Goal: Information Seeking & Learning: Learn about a topic

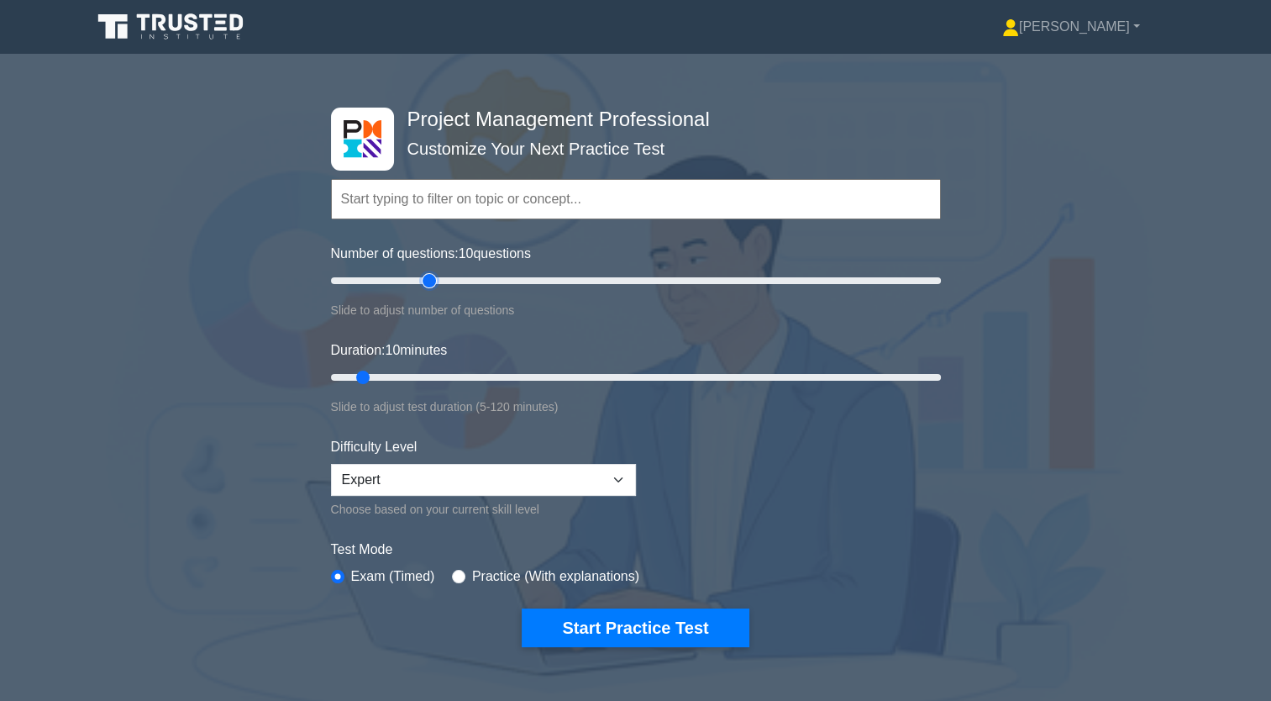
click at [424, 281] on input "Number of questions: 10 questions" at bounding box center [636, 280] width 610 height 20
click at [422, 280] on input "Number of questions: 35 questions" at bounding box center [636, 280] width 610 height 20
type input "30"
click at [417, 281] on input "Number of questions: 30 questions" at bounding box center [636, 280] width 610 height 20
click at [418, 373] on input "Duration: 10 minutes" at bounding box center [636, 377] width 610 height 20
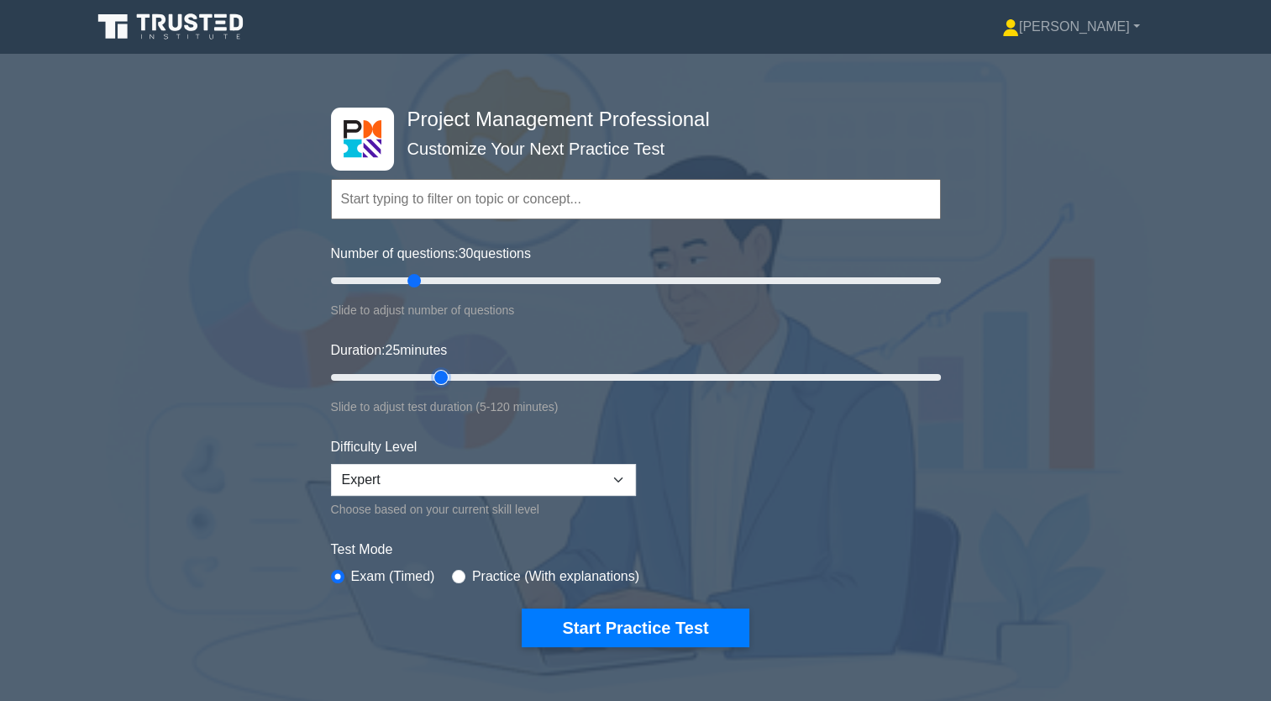
click at [442, 374] on input "Duration: 25 minutes" at bounding box center [636, 377] width 610 height 20
type input "30"
click at [454, 375] on input "Duration: 25 minutes" at bounding box center [636, 377] width 610 height 20
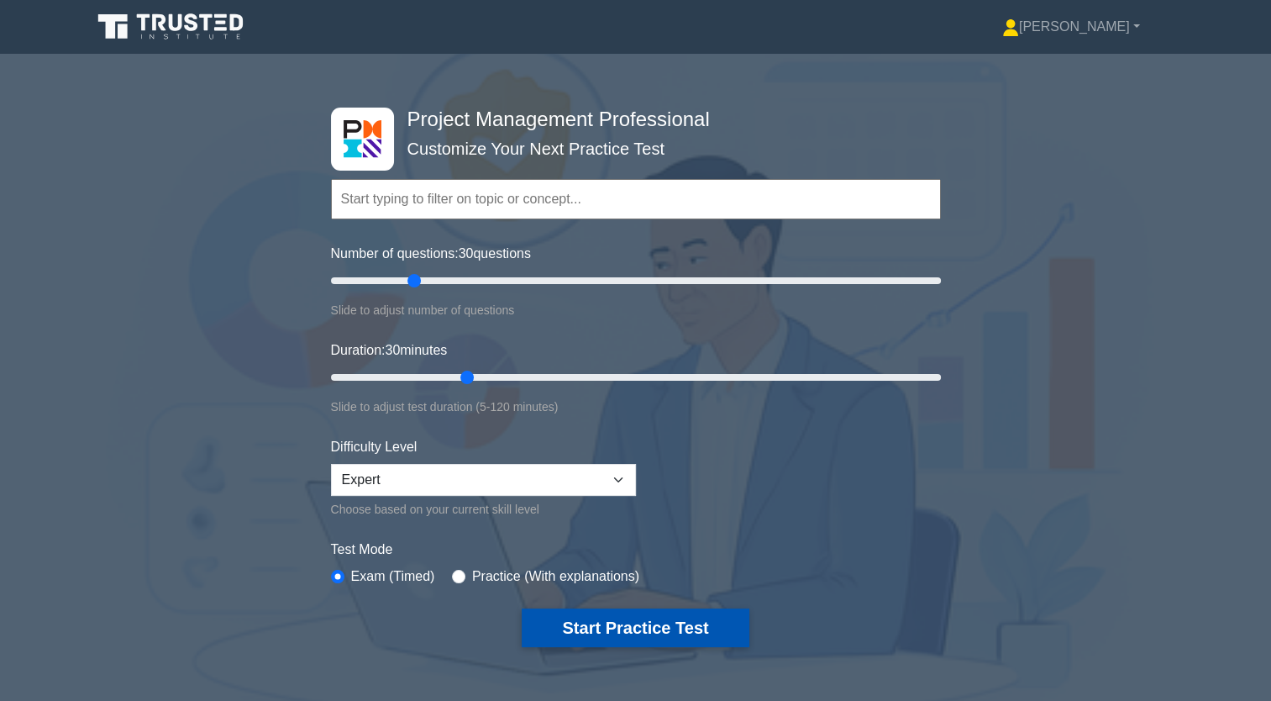
click at [687, 623] on button "Start Practice Test" at bounding box center [635, 627] width 227 height 39
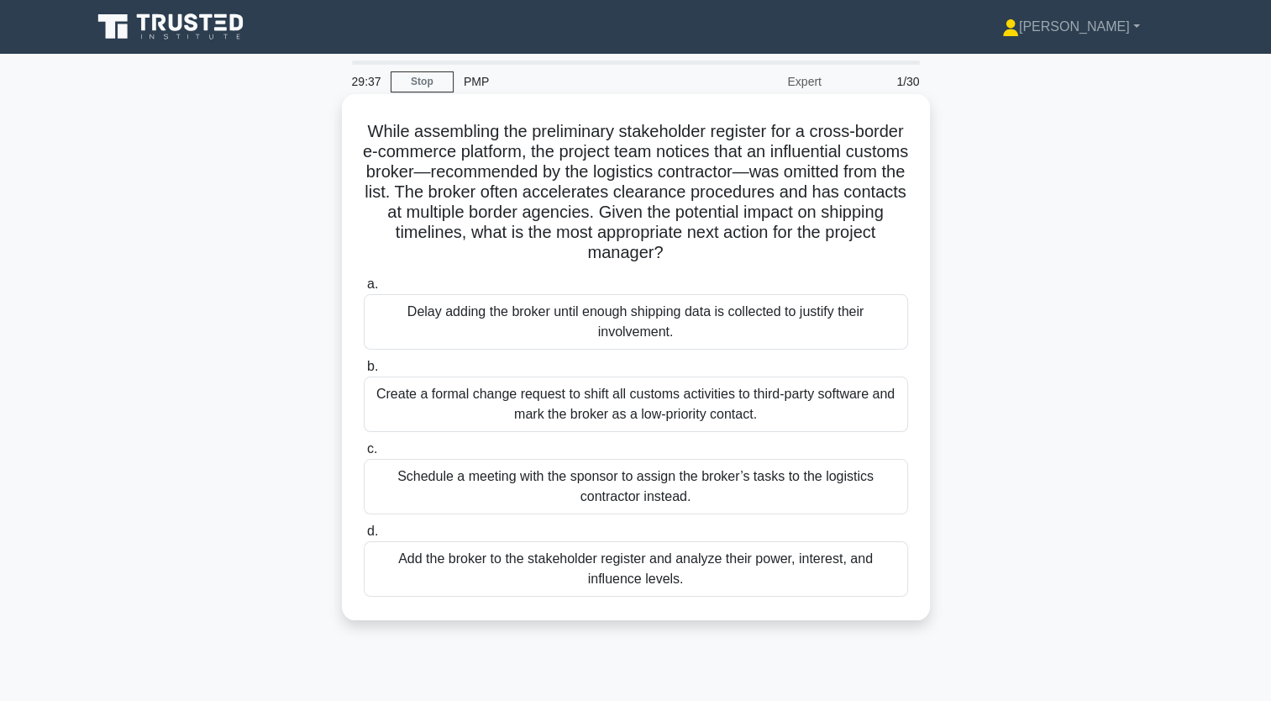
scroll to position [84, 0]
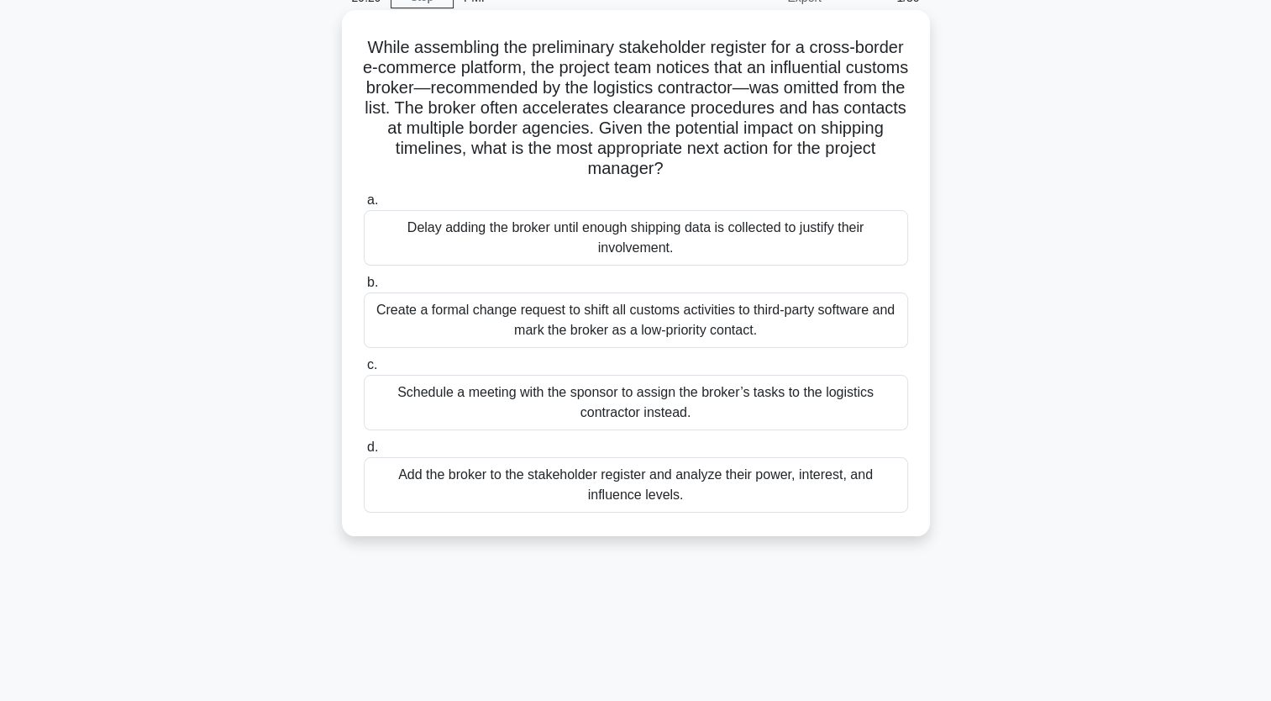
click at [630, 488] on div "Add the broker to the stakeholder register and analyze their power, interest, a…" at bounding box center [636, 484] width 544 height 55
click at [364, 453] on input "d. Add the broker to the stakeholder register and analyze their power, interest…" at bounding box center [364, 447] width 0 height 11
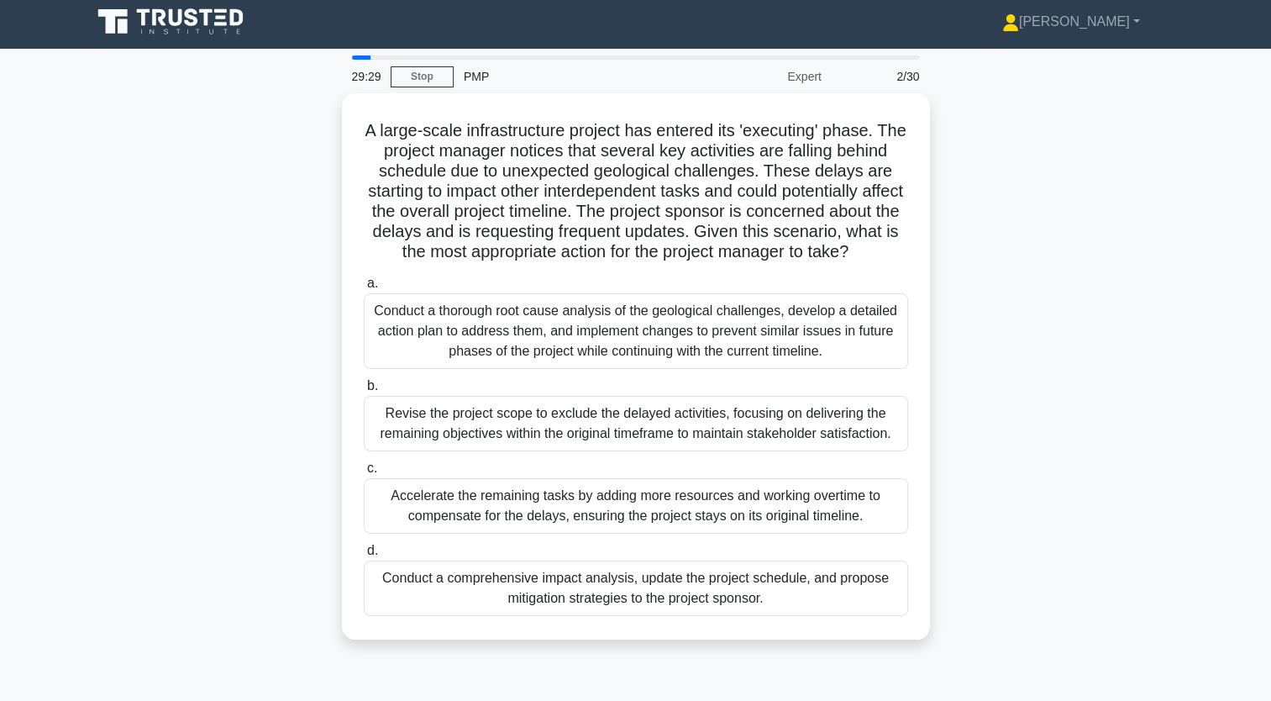
scroll to position [0, 0]
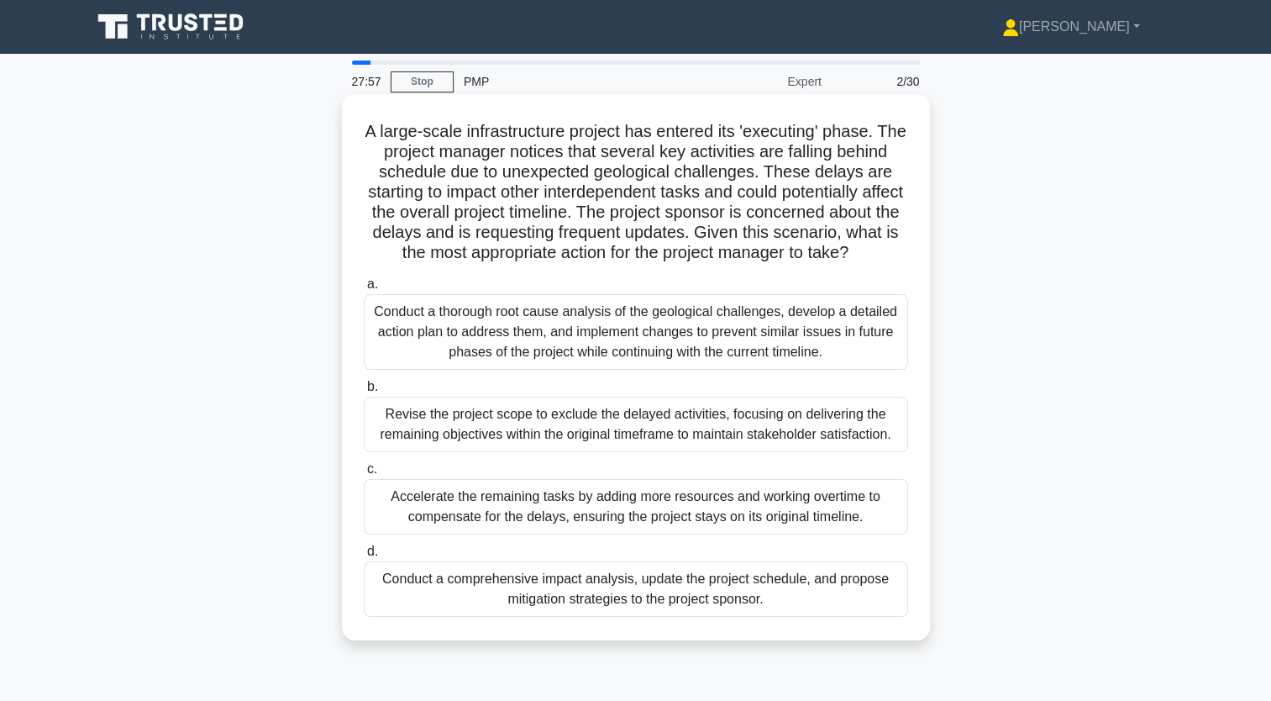
click at [591, 612] on div "Conduct a comprehensive impact analysis, update the project schedule, and propo…" at bounding box center [636, 588] width 544 height 55
click at [364, 557] on input "d. Conduct a comprehensive impact analysis, update the project schedule, and pr…" at bounding box center [364, 551] width 0 height 11
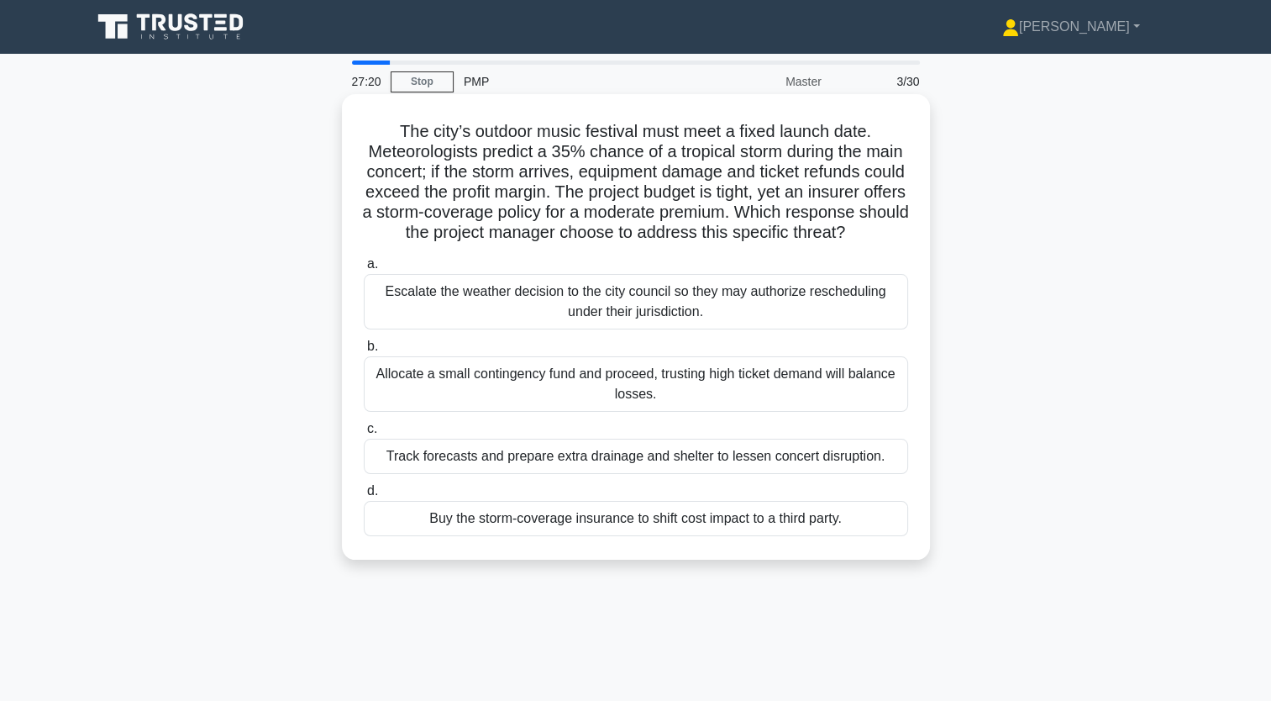
click at [646, 536] on div "Buy the storm-coverage insurance to shift cost impact to a third party." at bounding box center [636, 518] width 544 height 35
click at [364, 496] on input "d. Buy the storm-coverage insurance to shift cost impact to a third party." at bounding box center [364, 491] width 0 height 11
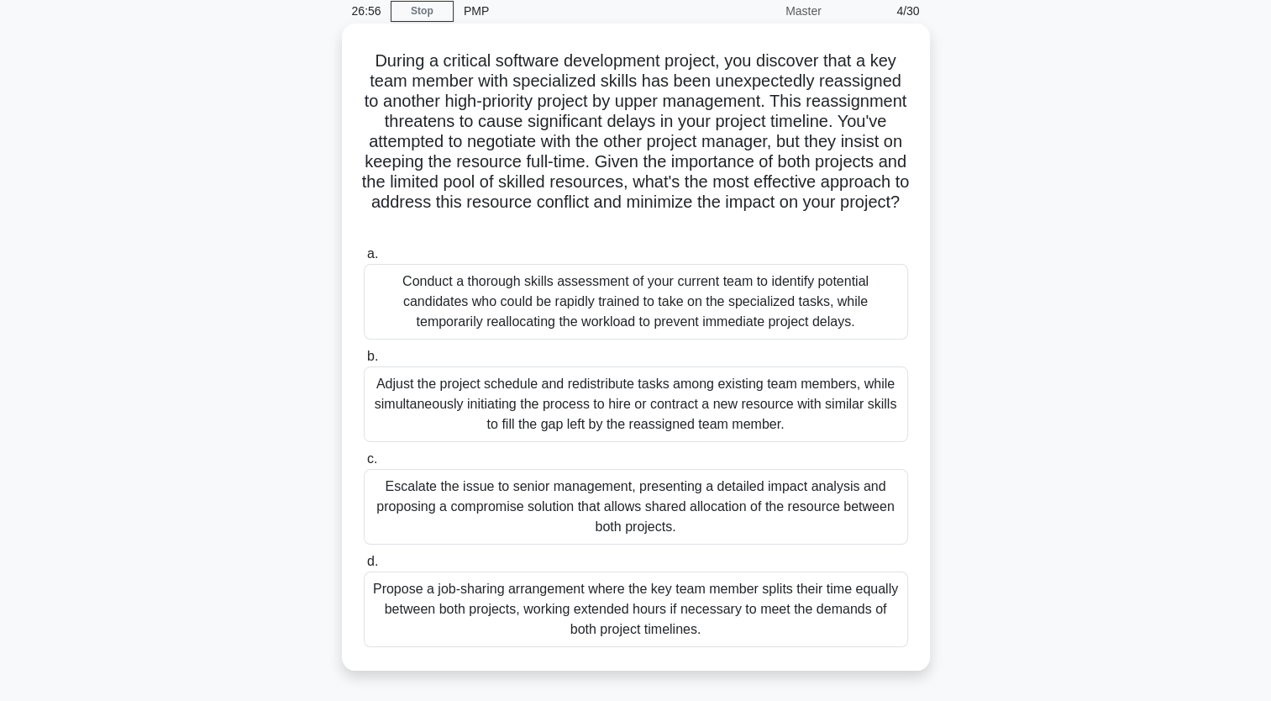
scroll to position [84, 0]
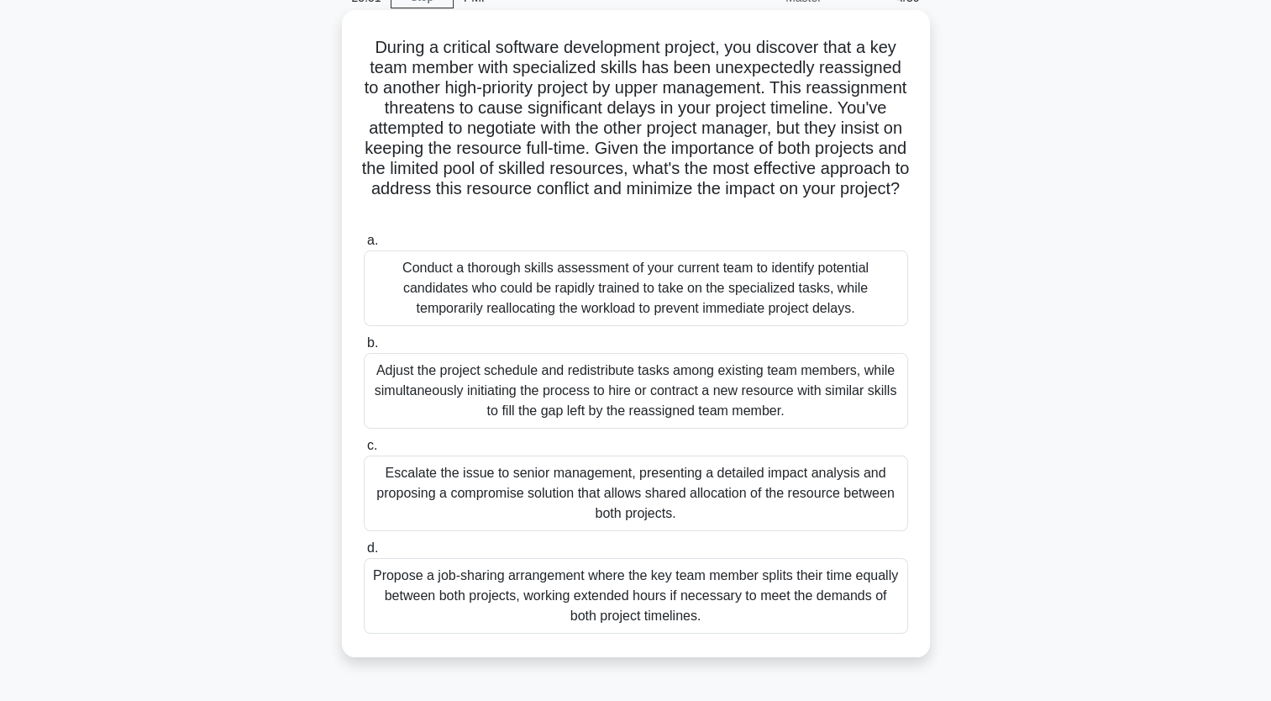
click at [653, 283] on div "Conduct a thorough skills assessment of your current team to identify potential…" at bounding box center [636, 288] width 544 height 76
click at [364, 246] on input "a. Conduct a thorough skills assessment of your current team to identify potent…" at bounding box center [364, 240] width 0 height 11
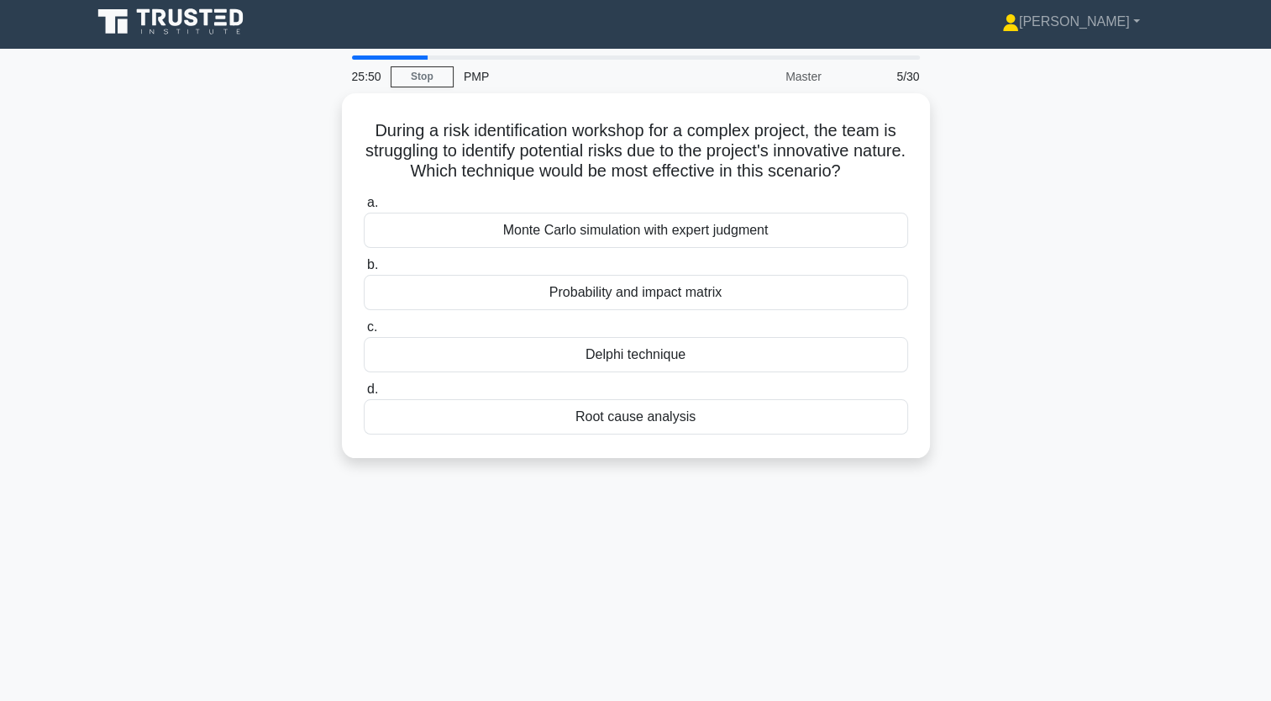
scroll to position [0, 0]
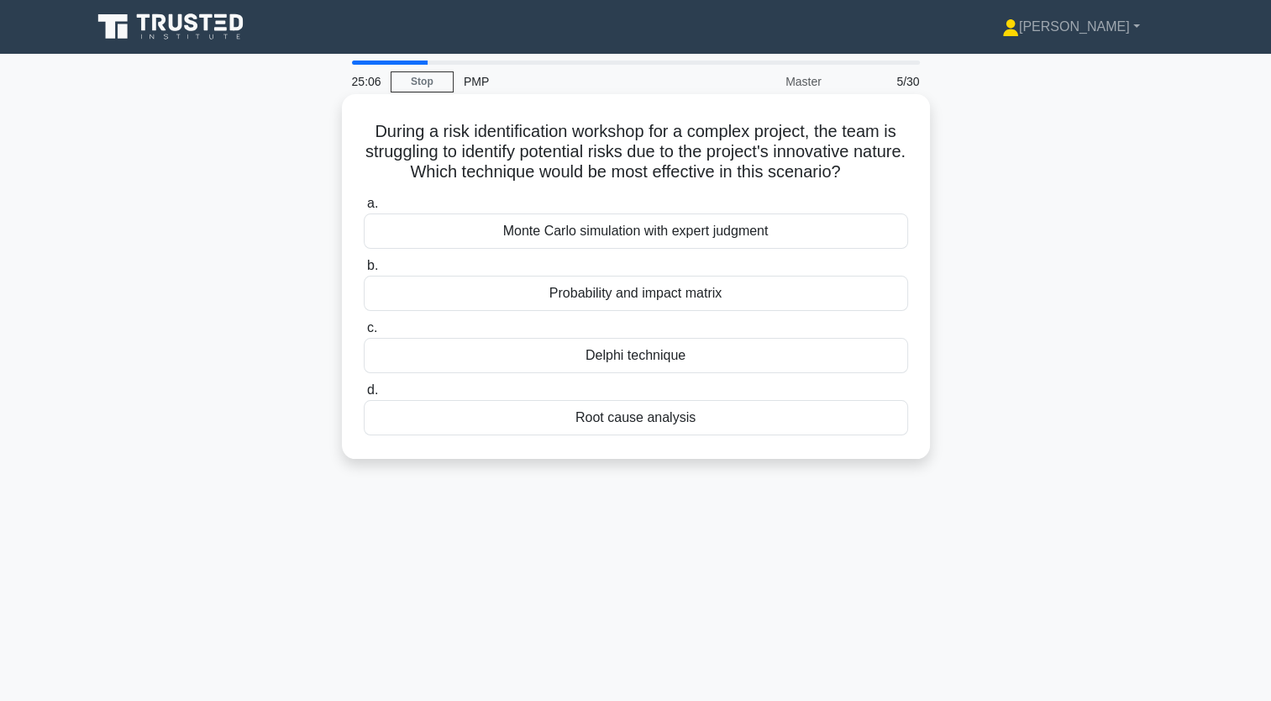
click at [629, 353] on div "Delphi technique" at bounding box center [636, 355] width 544 height 35
click at [364, 333] on input "c. Delphi technique" at bounding box center [364, 328] width 0 height 11
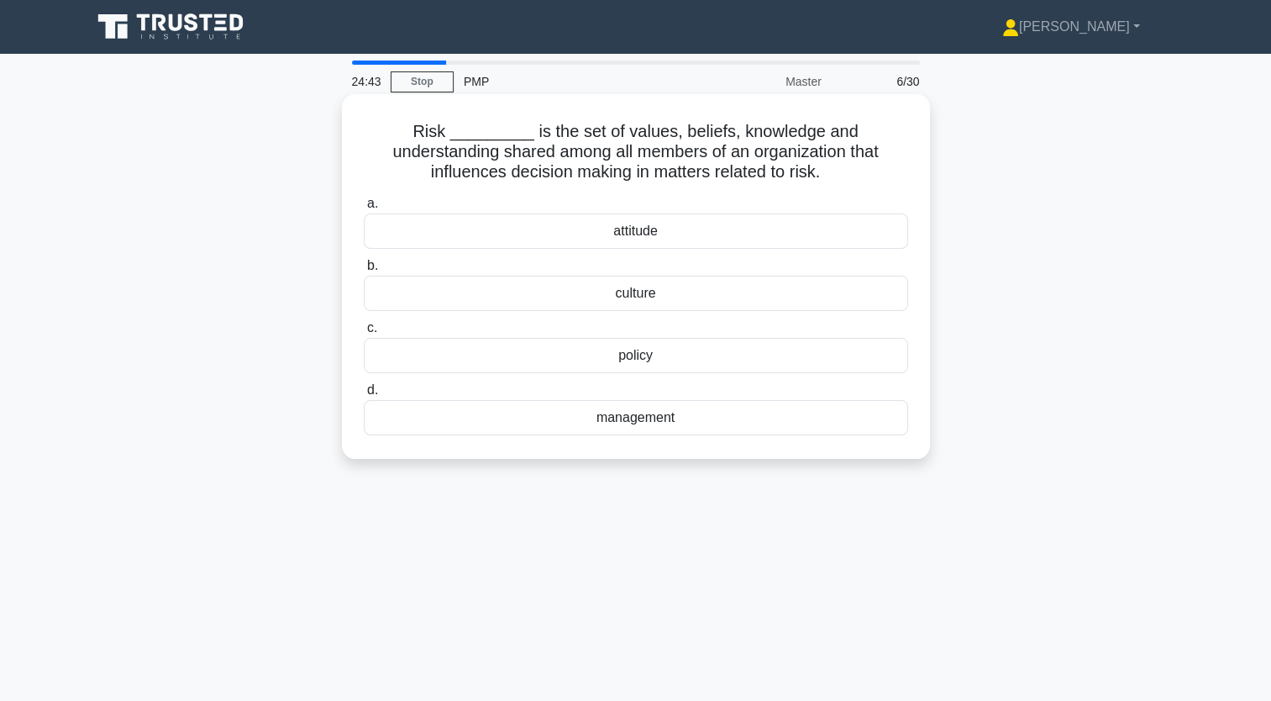
click at [636, 232] on div "attitude" at bounding box center [636, 230] width 544 height 35
click at [364, 209] on input "a. attitude" at bounding box center [364, 203] width 0 height 11
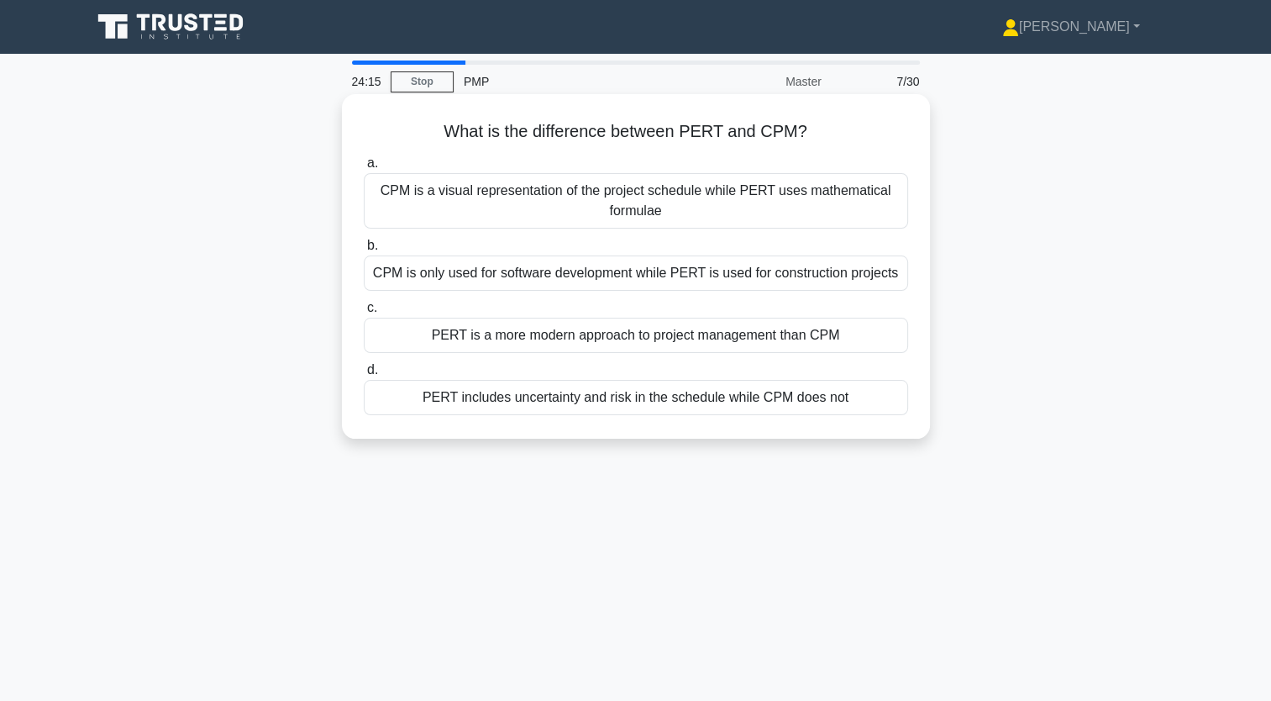
click at [596, 207] on div "CPM is a visual representation of the project schedule while PERT uses mathemat…" at bounding box center [636, 200] width 544 height 55
click at [364, 169] on input "a. CPM is a visual representation of the project schedule while PERT uses mathe…" at bounding box center [364, 163] width 0 height 11
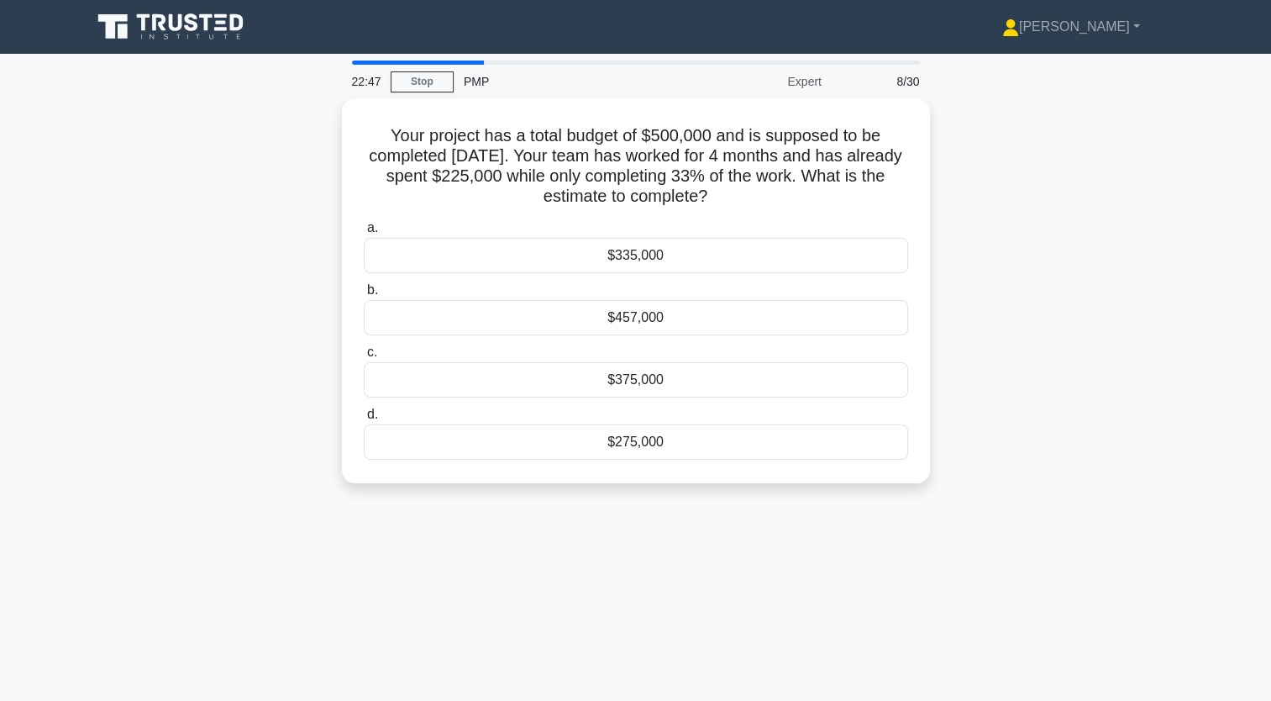
click at [1006, 244] on div "Your project has a total budget of $500,000 and is supposed to be completed in …" at bounding box center [635, 300] width 1109 height 405
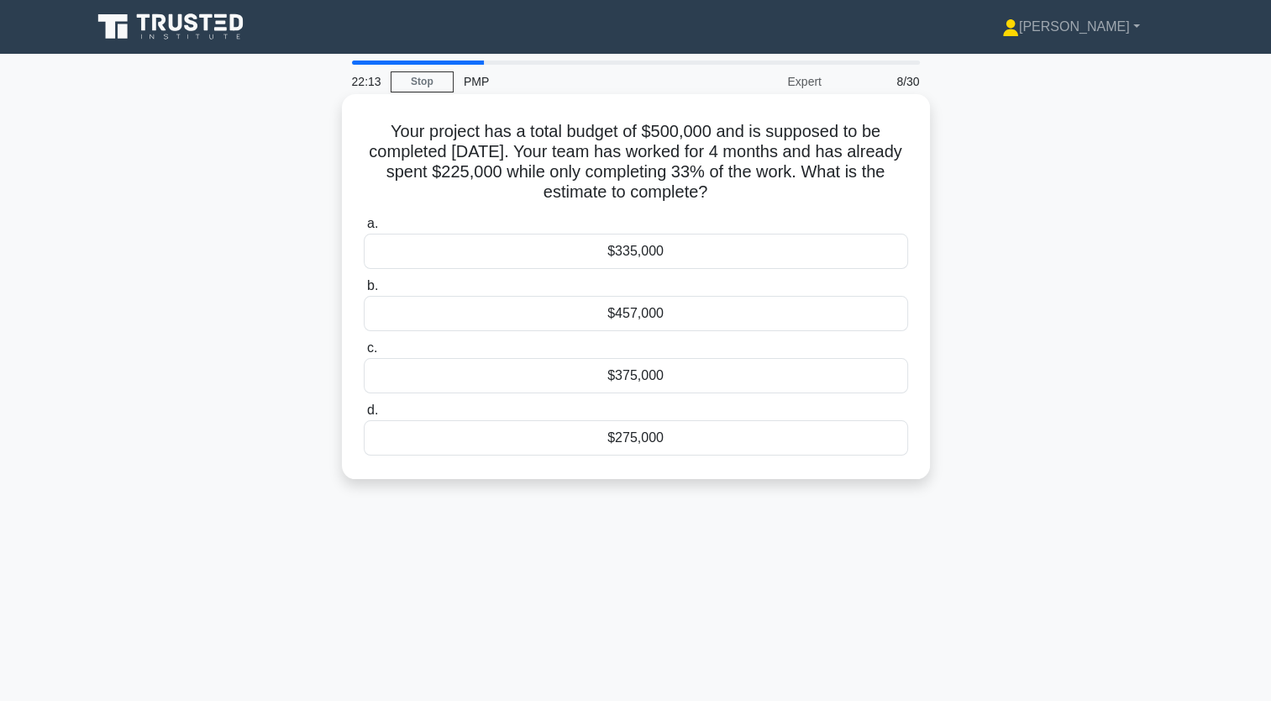
click at [628, 250] on div "$335,000" at bounding box center [636, 251] width 544 height 35
click at [364, 229] on input "a. $335,000" at bounding box center [364, 223] width 0 height 11
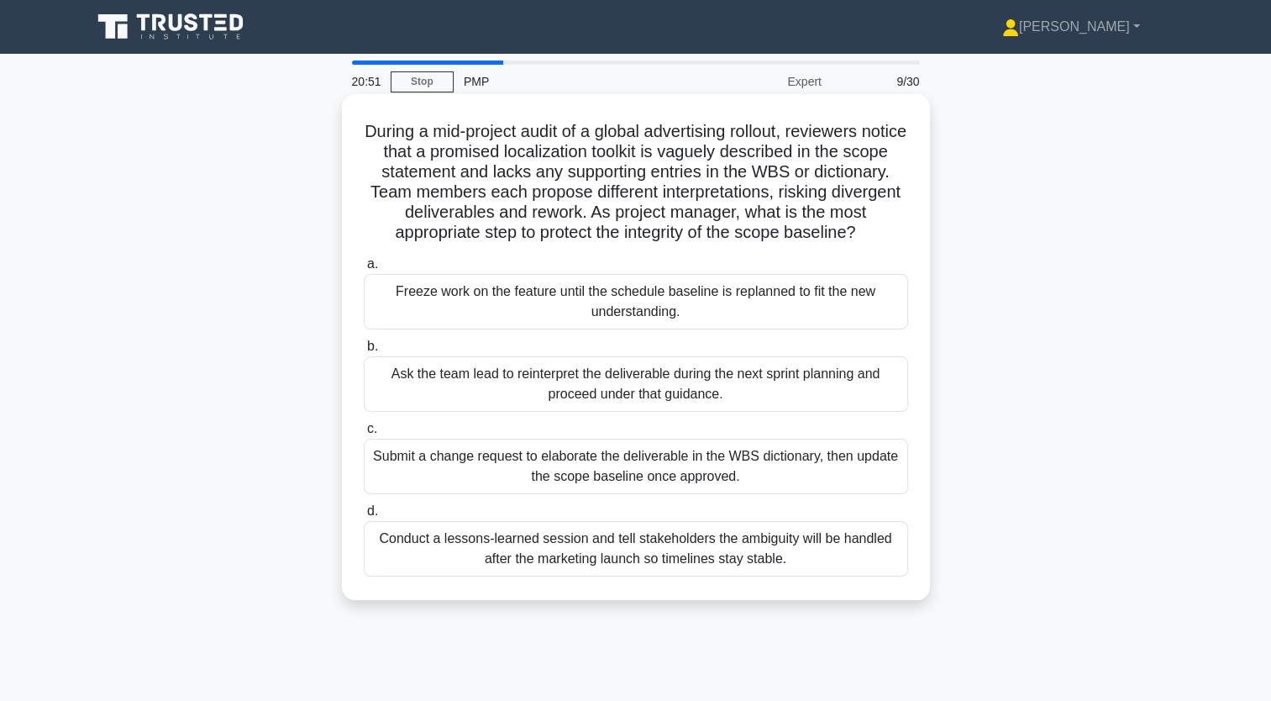
click at [626, 494] on div "Submit a change request to elaborate the deliverable in the WBS dictionary, the…" at bounding box center [636, 465] width 544 height 55
click at [364, 434] on input "c. Submit a change request to elaborate the deliverable in the WBS dictionary, …" at bounding box center [364, 428] width 0 height 11
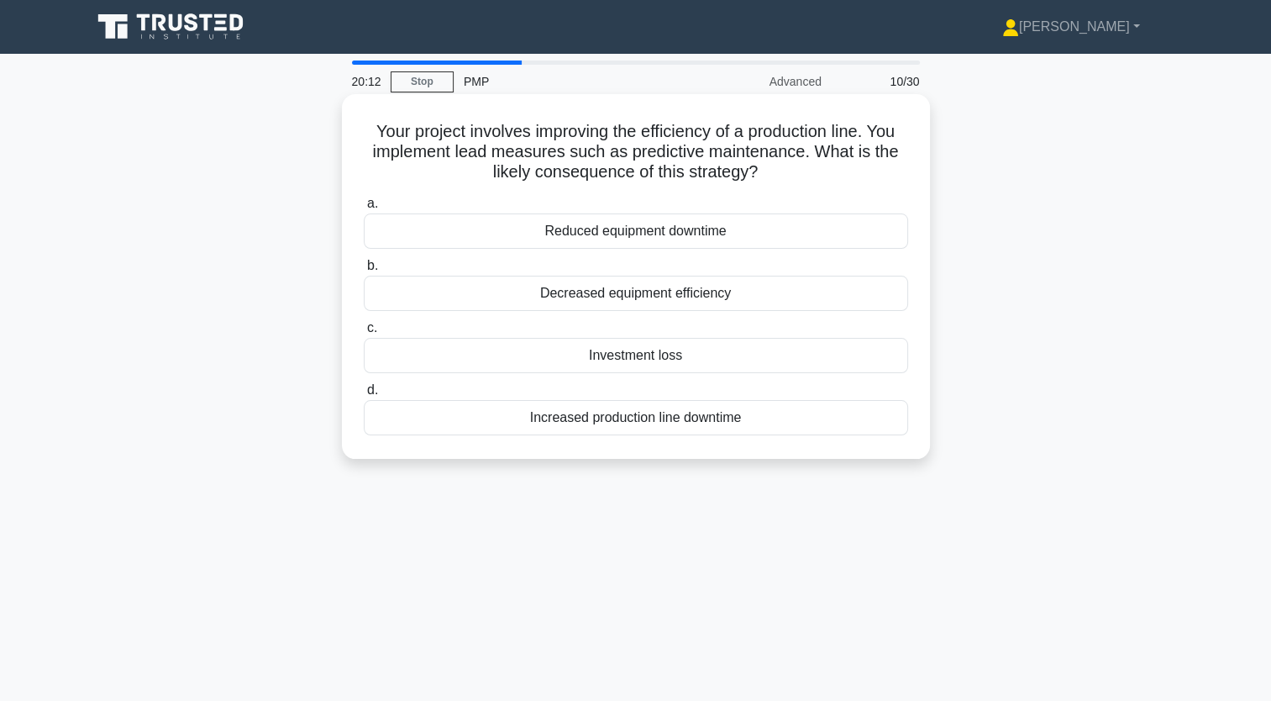
click at [630, 234] on div "Reduced equipment downtime" at bounding box center [636, 230] width 544 height 35
click at [364, 209] on input "a. Reduced equipment downtime" at bounding box center [364, 203] width 0 height 11
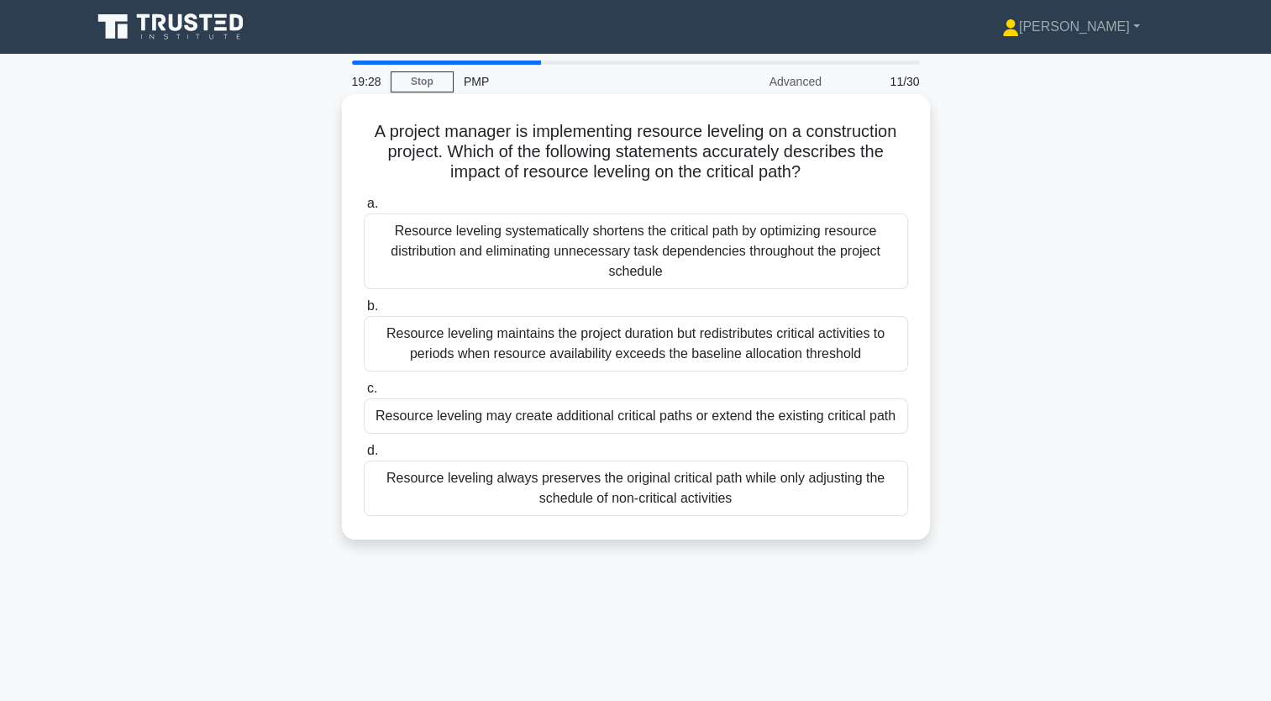
click at [604, 423] on div "Resource leveling may create additional critical paths or extend the existing c…" at bounding box center [636, 415] width 544 height 35
click at [364, 394] on input "c. Resource leveling may create additional critical paths or extend the existin…" at bounding box center [364, 388] width 0 height 11
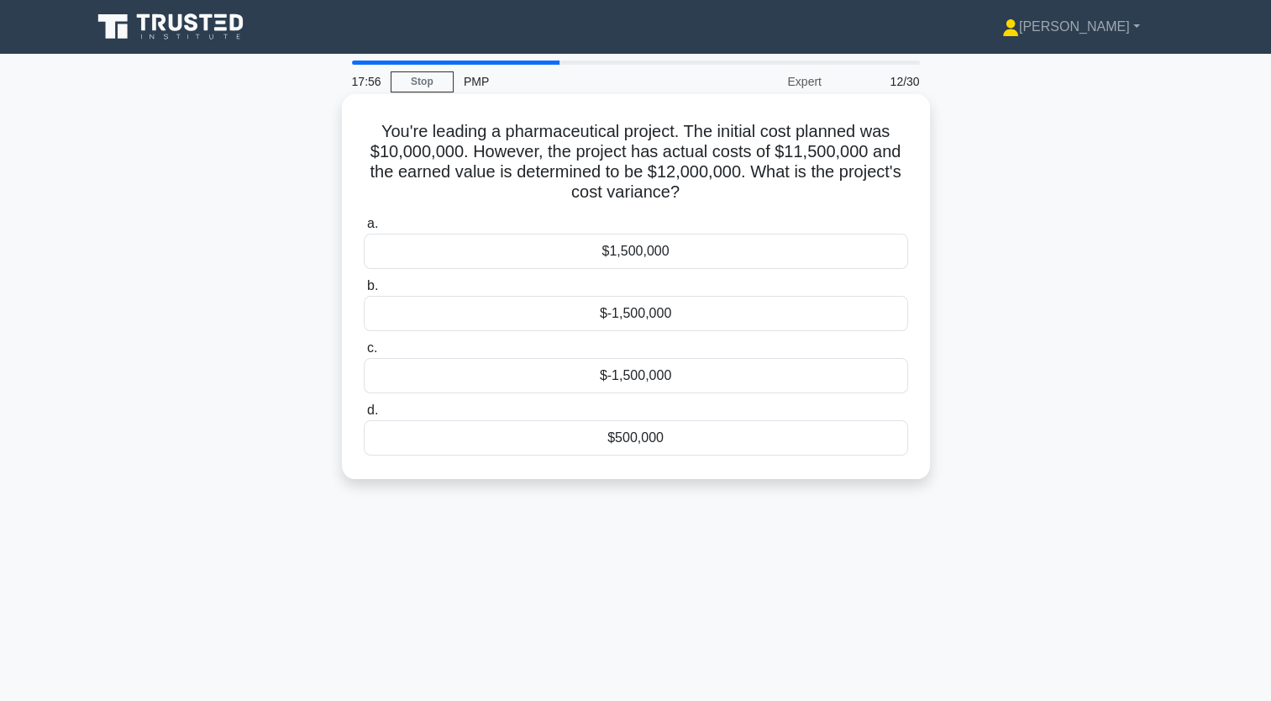
click at [642, 375] on div "$-1,500,000" at bounding box center [636, 375] width 544 height 35
click at [364, 354] on input "c. $-1,500,000" at bounding box center [364, 348] width 0 height 11
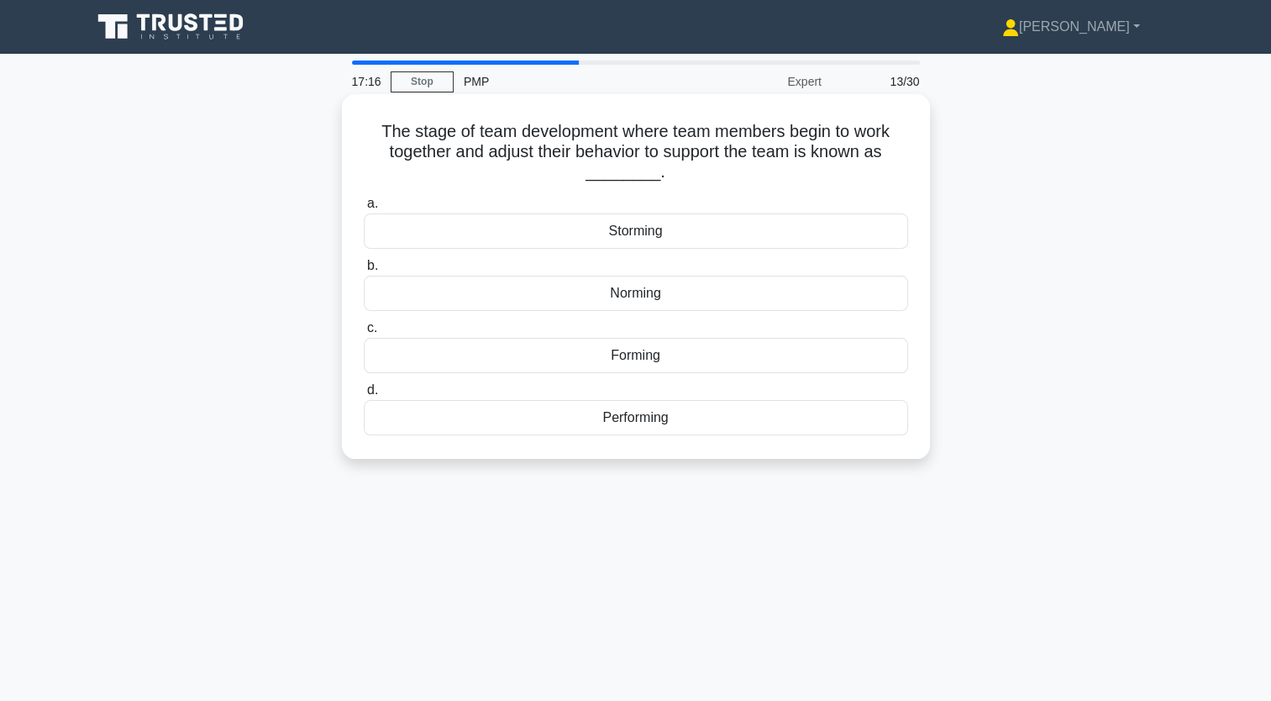
click at [629, 289] on div "Norming" at bounding box center [636, 293] width 544 height 35
click at [364, 271] on input "b. Norming" at bounding box center [364, 265] width 0 height 11
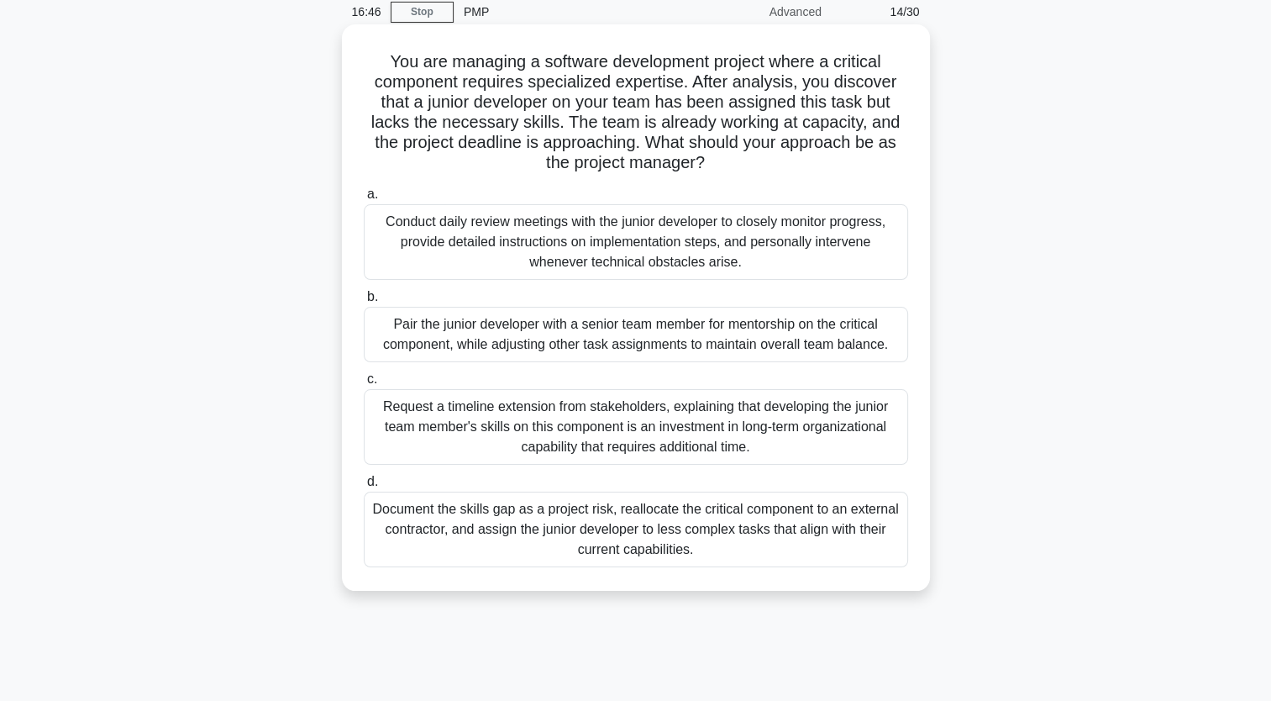
scroll to position [84, 0]
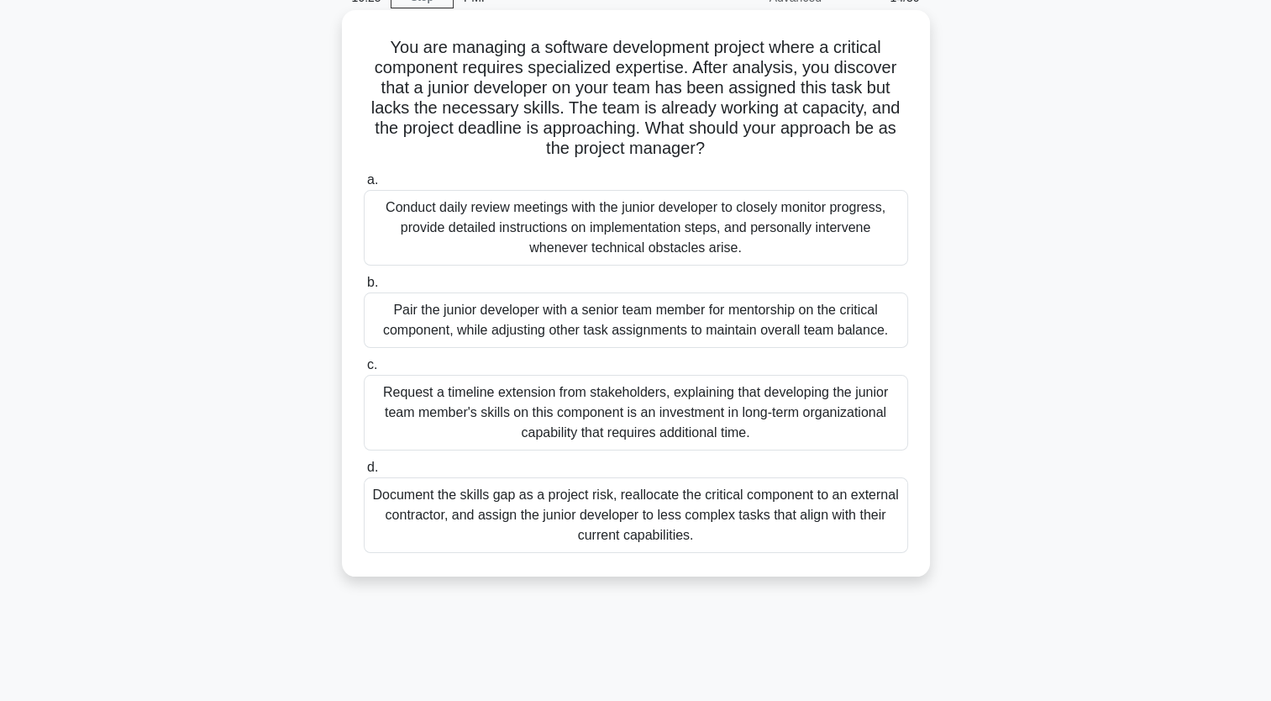
click at [558, 323] on div "Pair the junior developer with a senior team member for mentorship on the criti…" at bounding box center [636, 319] width 544 height 55
click at [364, 288] on input "b. Pair the junior developer with a senior team member for mentorship on the cr…" at bounding box center [364, 282] width 0 height 11
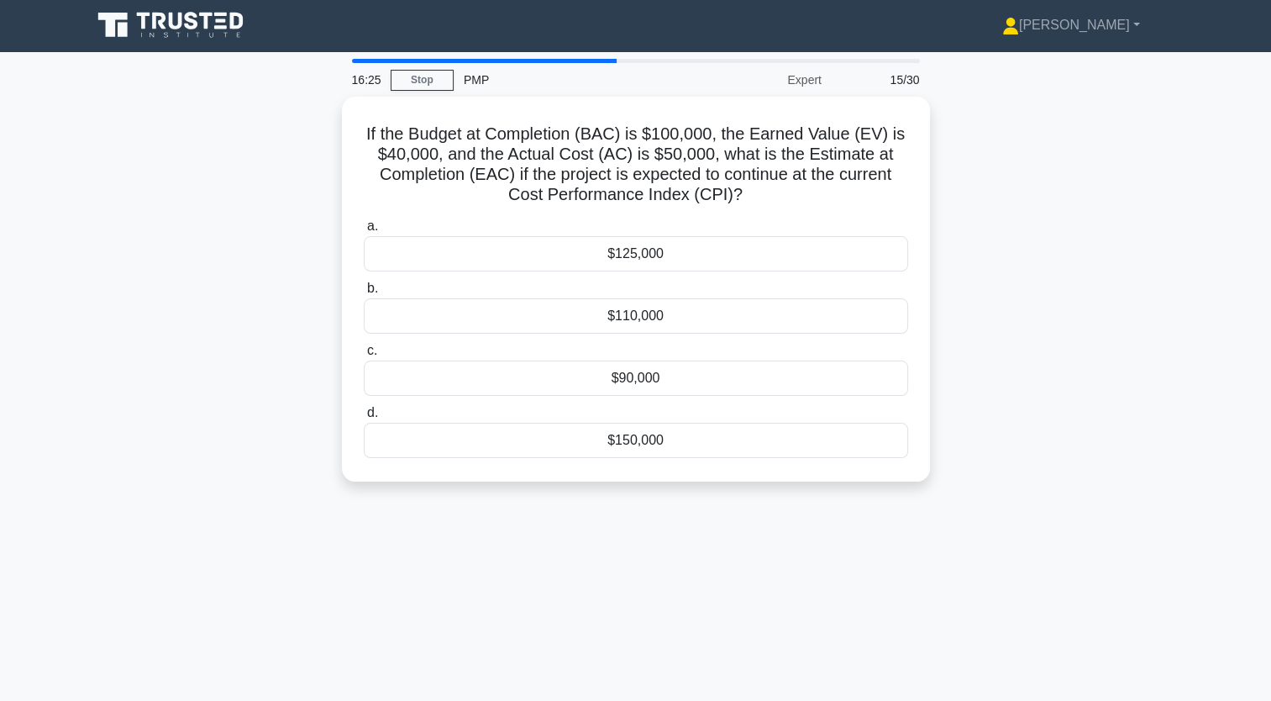
scroll to position [0, 0]
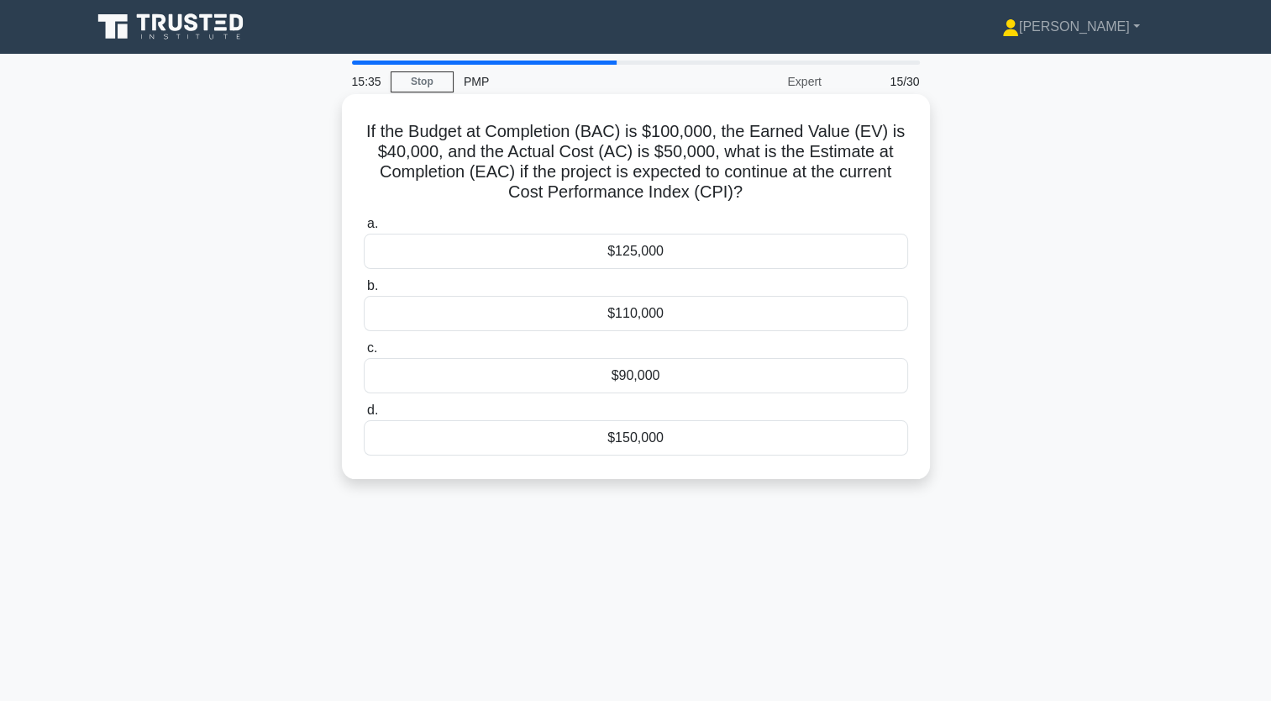
click at [630, 253] on div "$125,000" at bounding box center [636, 251] width 544 height 35
click at [364, 229] on input "a. $125,000" at bounding box center [364, 223] width 0 height 11
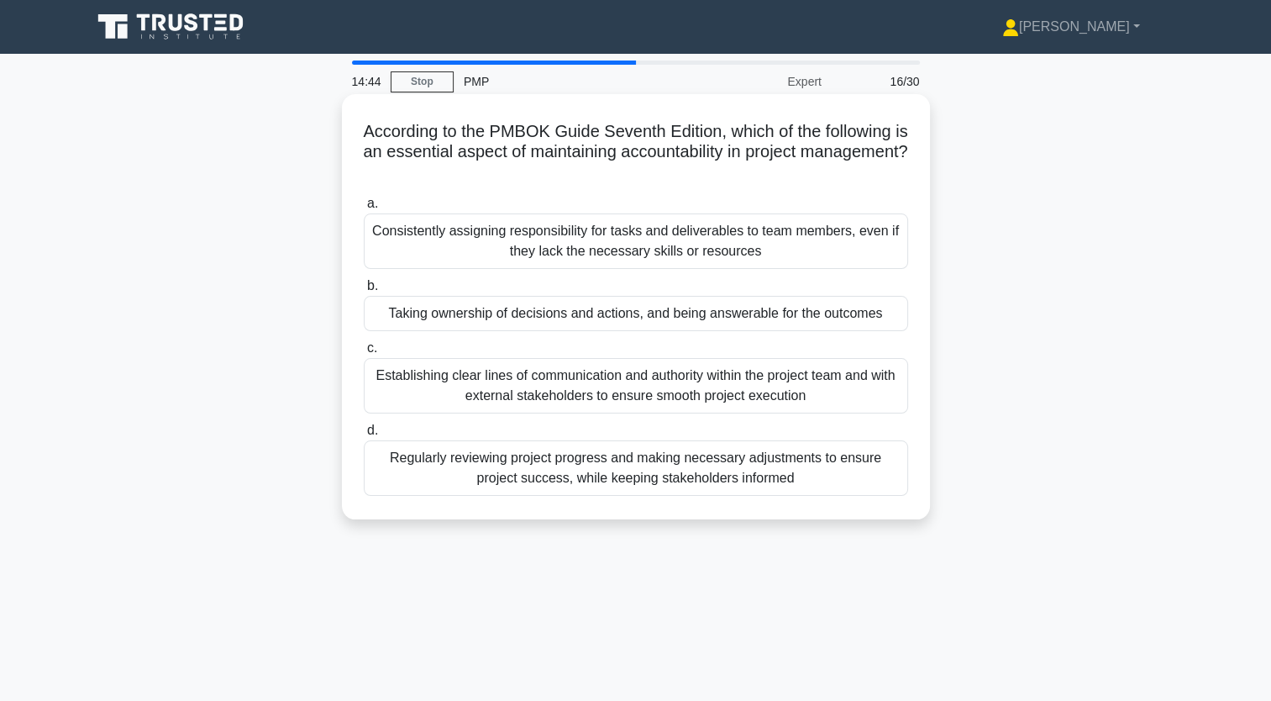
click at [580, 323] on div "Taking ownership of decisions and actions, and being answerable for the outcomes" at bounding box center [636, 313] width 544 height 35
click at [364, 291] on input "b. Taking ownership of decisions and actions, and being answerable for the outc…" at bounding box center [364, 286] width 0 height 11
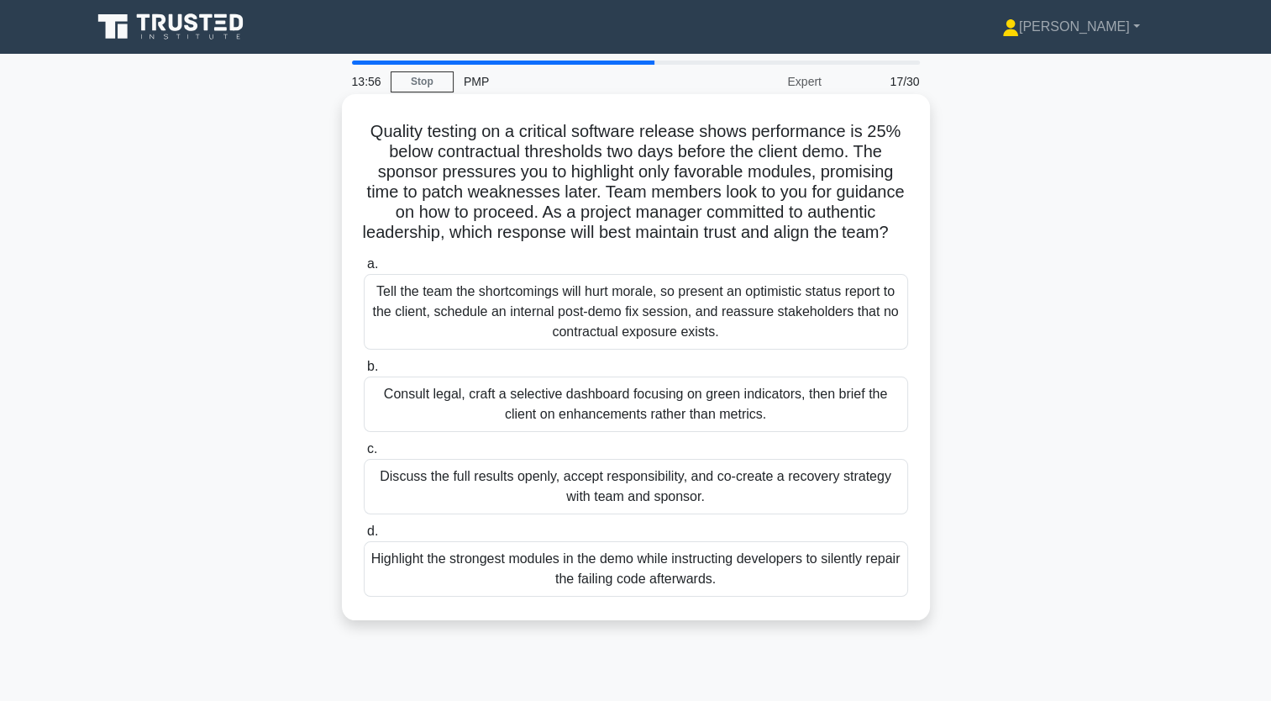
click at [696, 506] on div "Discuss the full results openly, accept responsibility, and co-create a recover…" at bounding box center [636, 486] width 544 height 55
click at [364, 454] on input "c. Discuss the full results openly, accept responsibility, and co-create a reco…" at bounding box center [364, 449] width 0 height 11
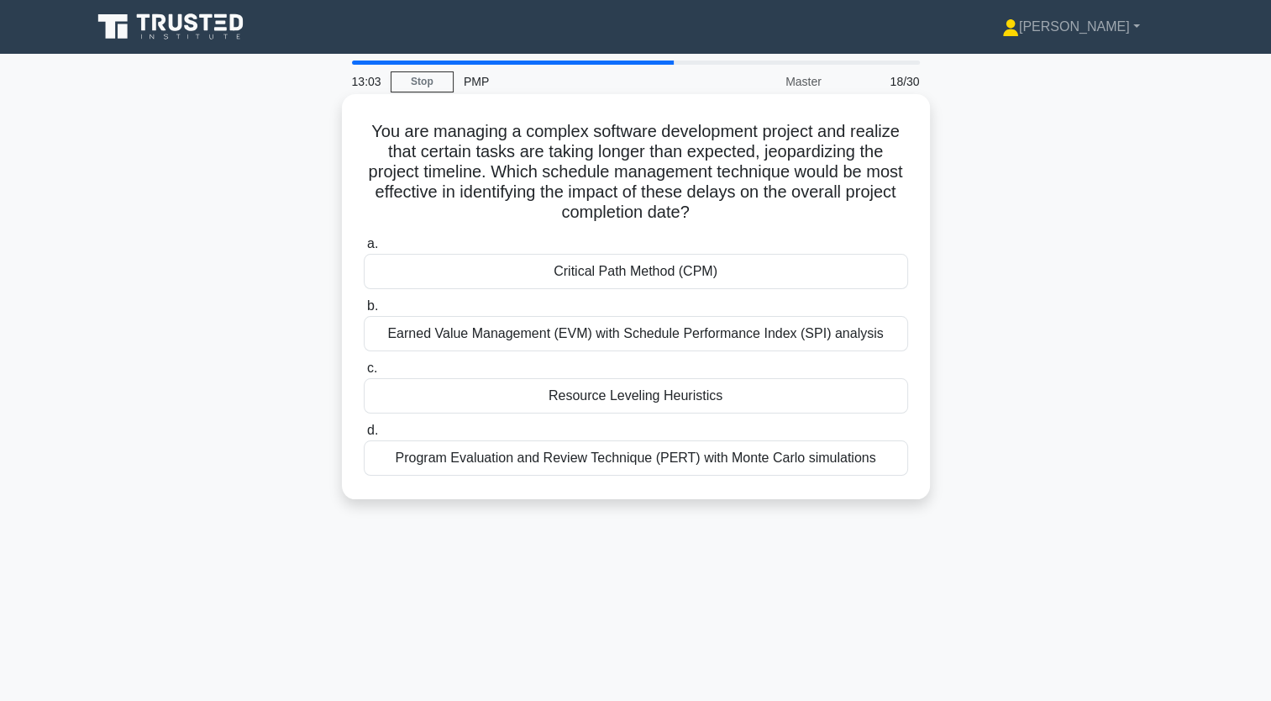
click at [528, 332] on div "Earned Value Management (EVM) with Schedule Performance Index (SPI) analysis" at bounding box center [636, 333] width 544 height 35
click at [364, 312] on input "b. Earned Value Management (EVM) with Schedule Performance Index (SPI) analysis" at bounding box center [364, 306] width 0 height 11
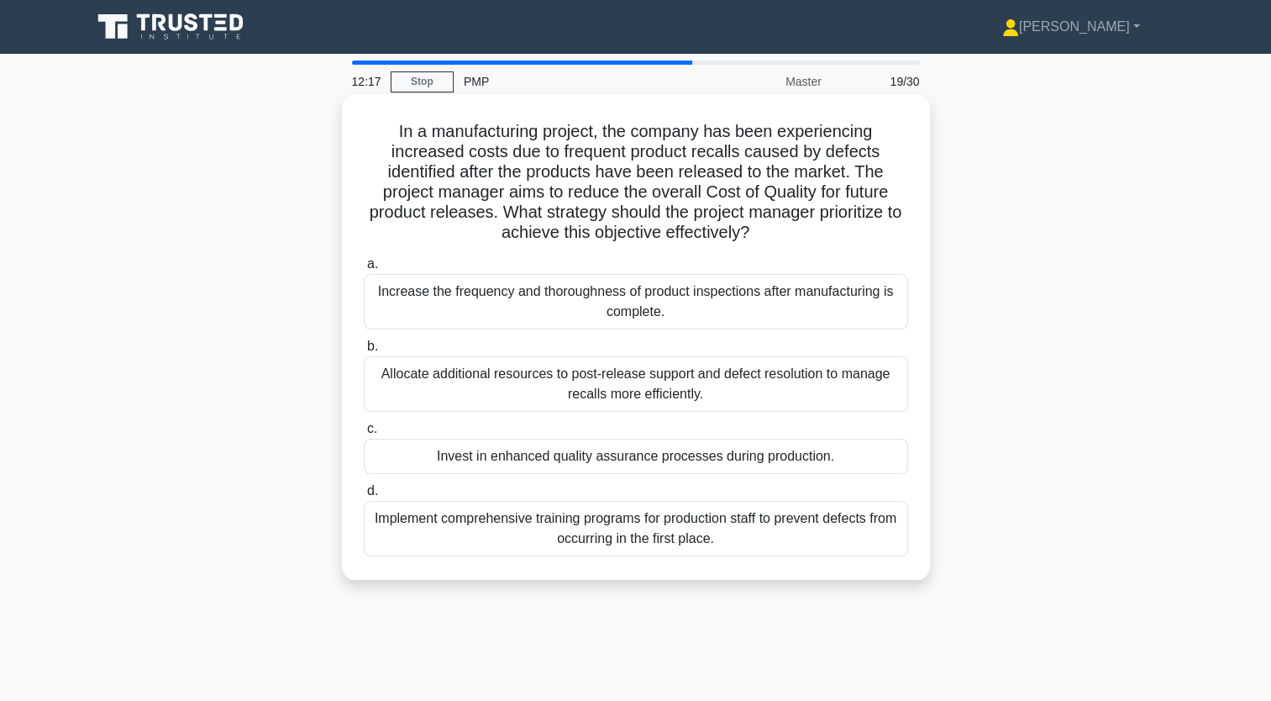
click at [621, 457] on div "Invest in enhanced quality assurance processes during production." at bounding box center [636, 455] width 544 height 35
click at [364, 434] on input "c. Invest in enhanced quality assurance processes during production." at bounding box center [364, 428] width 0 height 11
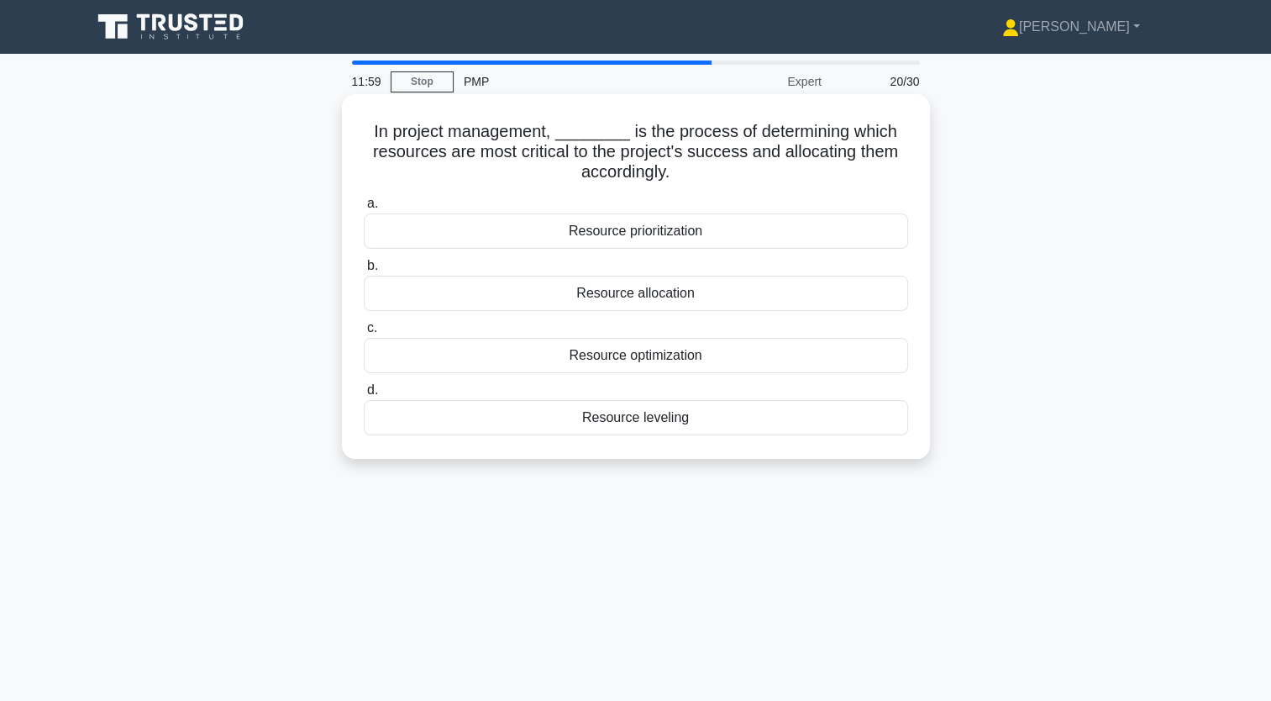
click at [669, 229] on div "Resource prioritization" at bounding box center [636, 230] width 544 height 35
click at [364, 209] on input "a. Resource prioritization" at bounding box center [364, 203] width 0 height 11
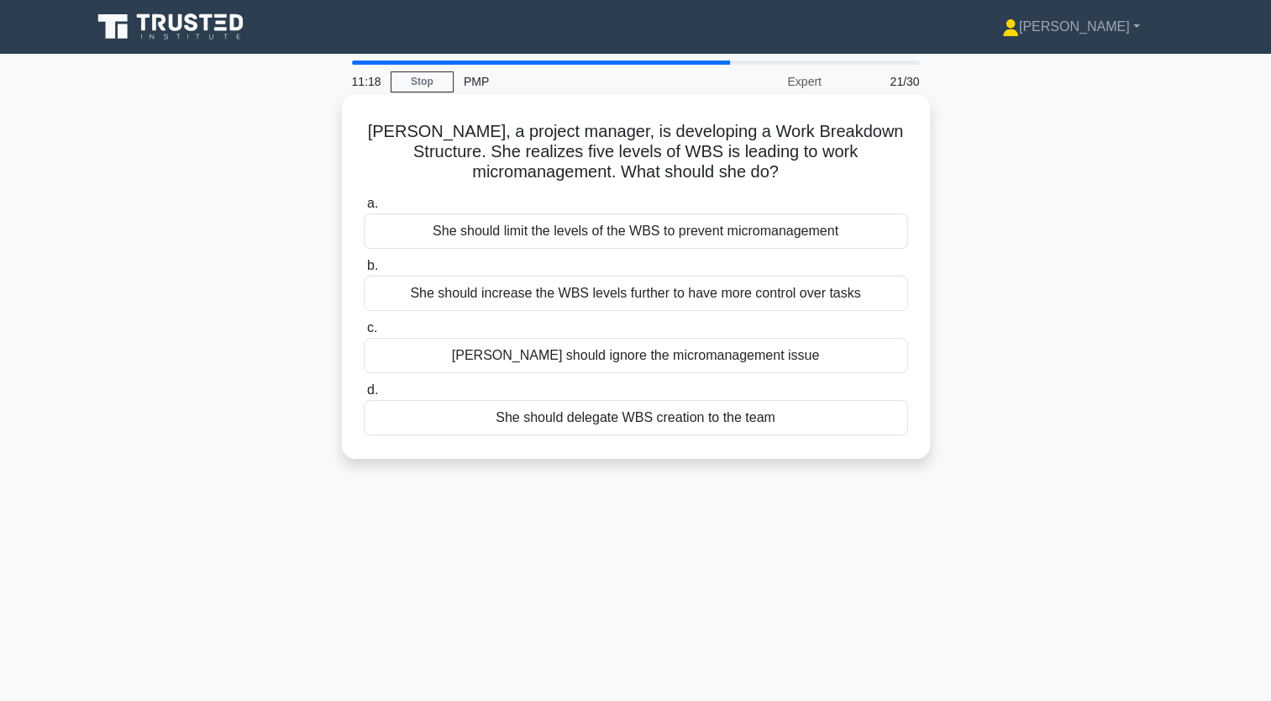
click at [636, 237] on div "She should limit the levels of the WBS to prevent micromanagement" at bounding box center [636, 230] width 544 height 35
click at [364, 209] on input "a. She should limit the levels of the WBS to prevent micromanagement" at bounding box center [364, 203] width 0 height 11
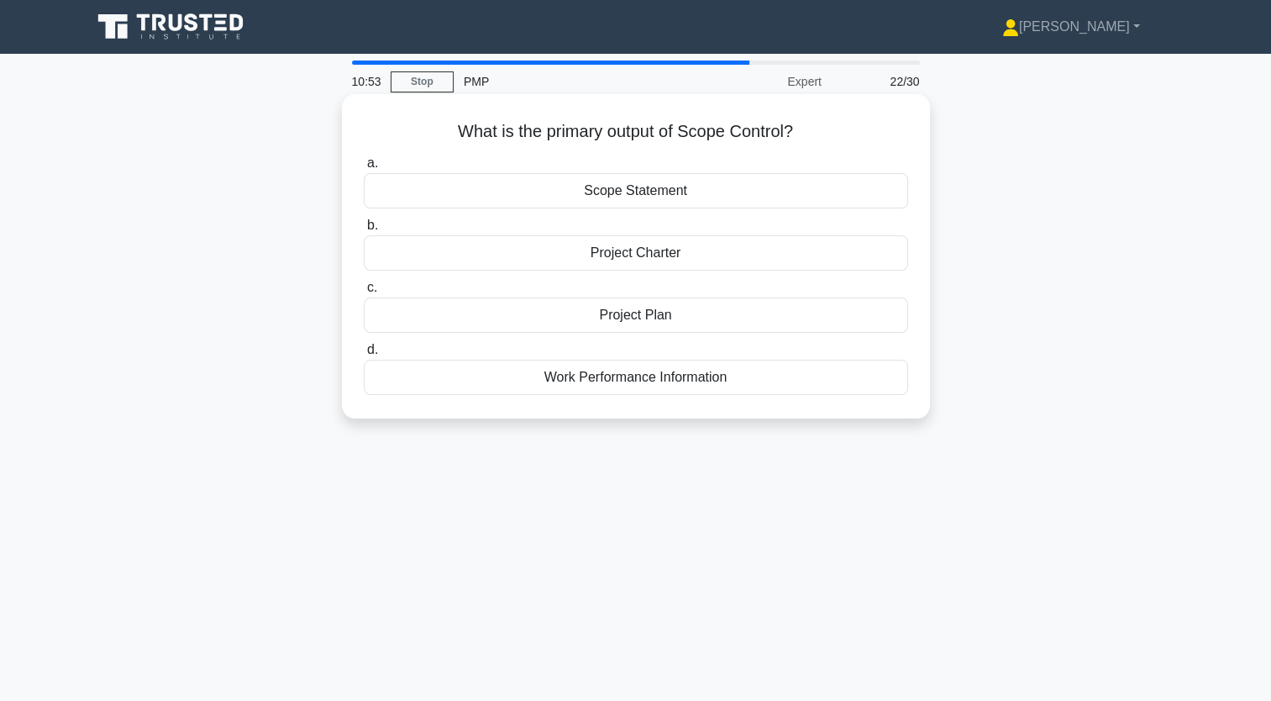
click at [612, 319] on div "Project Plan" at bounding box center [636, 314] width 544 height 35
click at [364, 293] on input "c. Project Plan" at bounding box center [364, 287] width 0 height 11
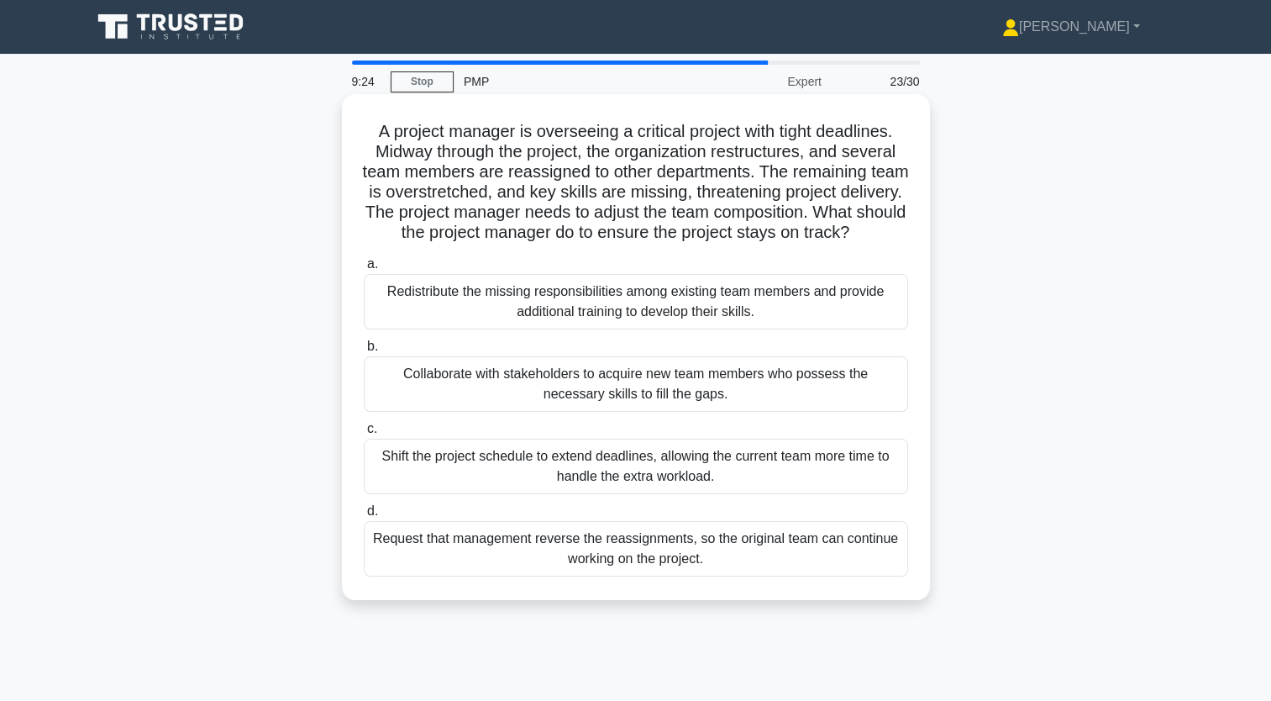
click at [642, 568] on div "Request that management reverse the reassignments, so the original team can con…" at bounding box center [636, 548] width 544 height 55
click at [364, 517] on input "d. Request that management reverse the reassignments, so the original team can …" at bounding box center [364, 511] width 0 height 11
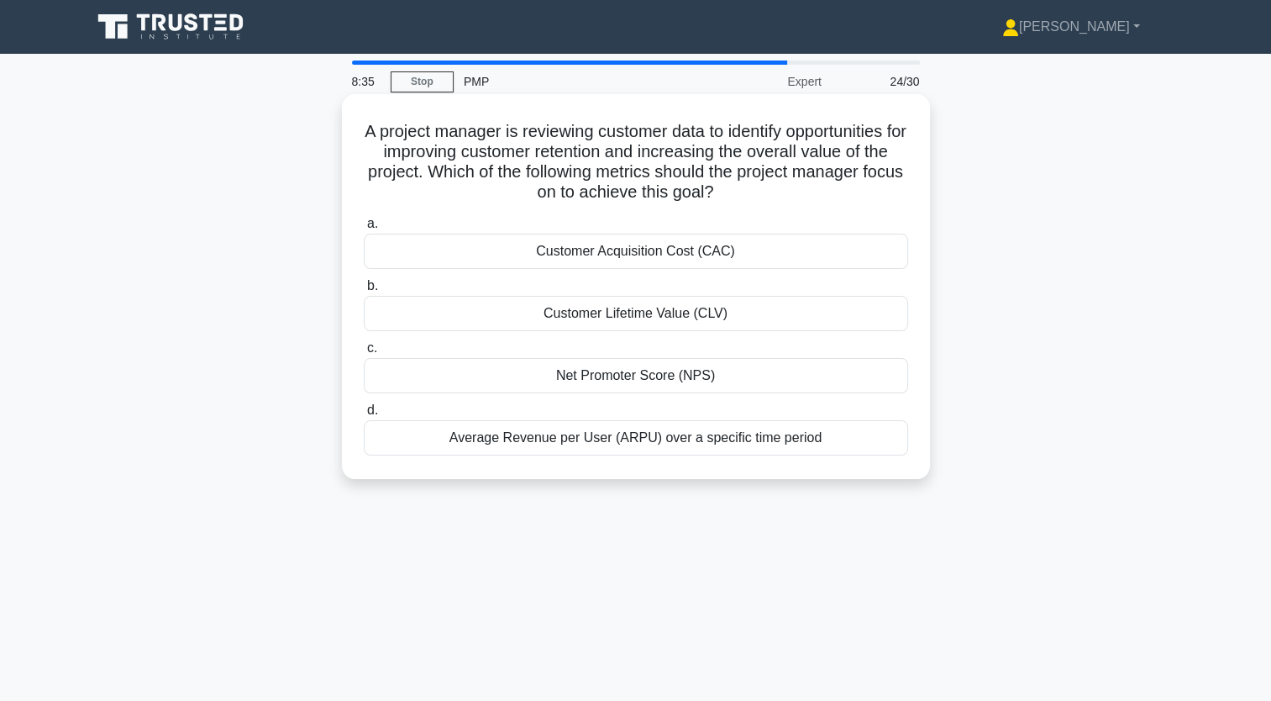
click at [613, 374] on div "Net Promoter Score (NPS)" at bounding box center [636, 375] width 544 height 35
click at [364, 354] on input "c. Net Promoter Score (NPS)" at bounding box center [364, 348] width 0 height 11
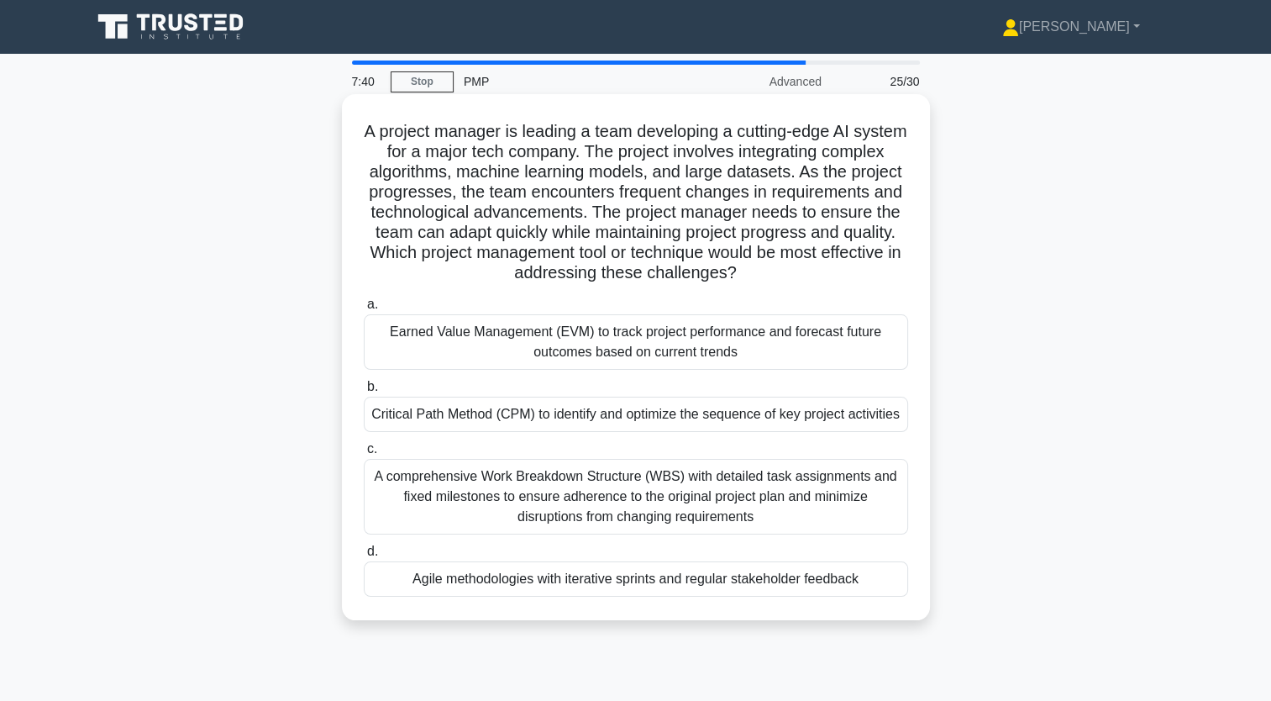
click at [536, 580] on div "Agile methodologies with iterative sprints and regular stakeholder feedback" at bounding box center [636, 578] width 544 height 35
click at [364, 557] on input "d. Agile methodologies with iterative sprints and regular stakeholder feedback" at bounding box center [364, 551] width 0 height 11
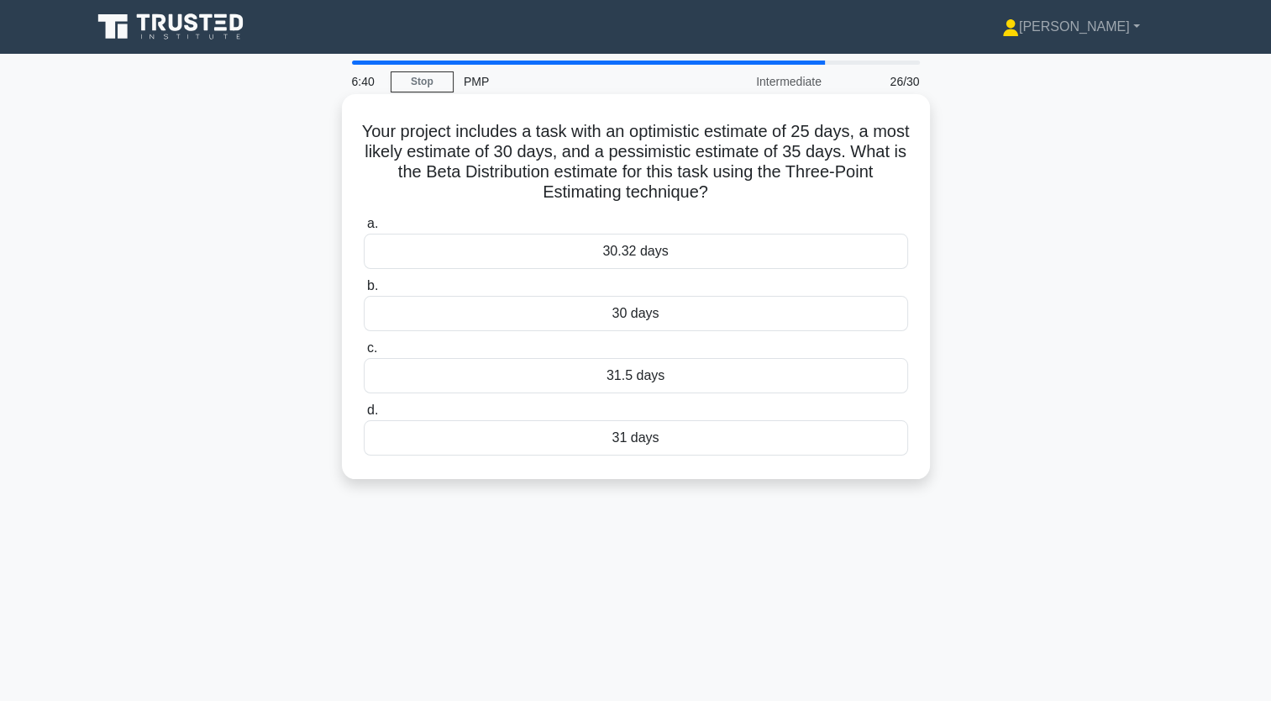
click at [637, 312] on div "30 days" at bounding box center [636, 313] width 544 height 35
click at [364, 291] on input "b. 30 days" at bounding box center [364, 286] width 0 height 11
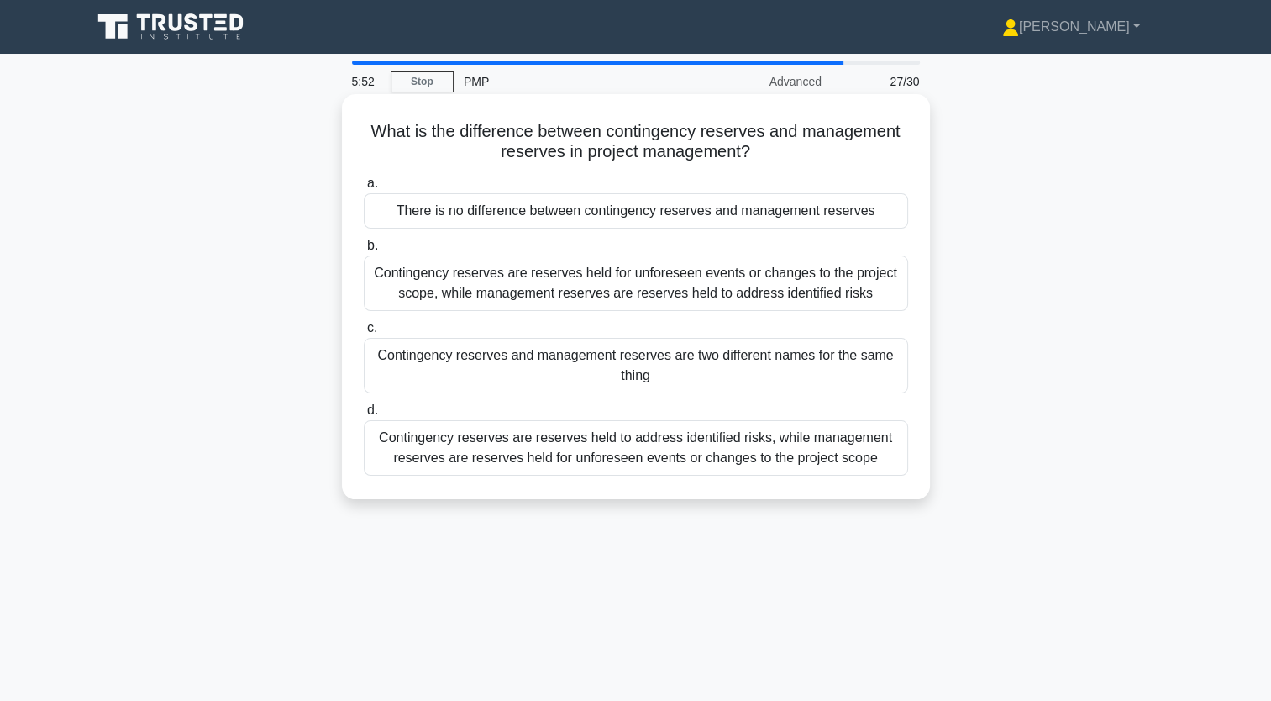
click at [514, 454] on div "Contingency reserves are reserves held to address identified risks, while manag…" at bounding box center [636, 447] width 544 height 55
click at [364, 416] on input "d. Contingency reserves are reserves held to address identified risks, while ma…" at bounding box center [364, 410] width 0 height 11
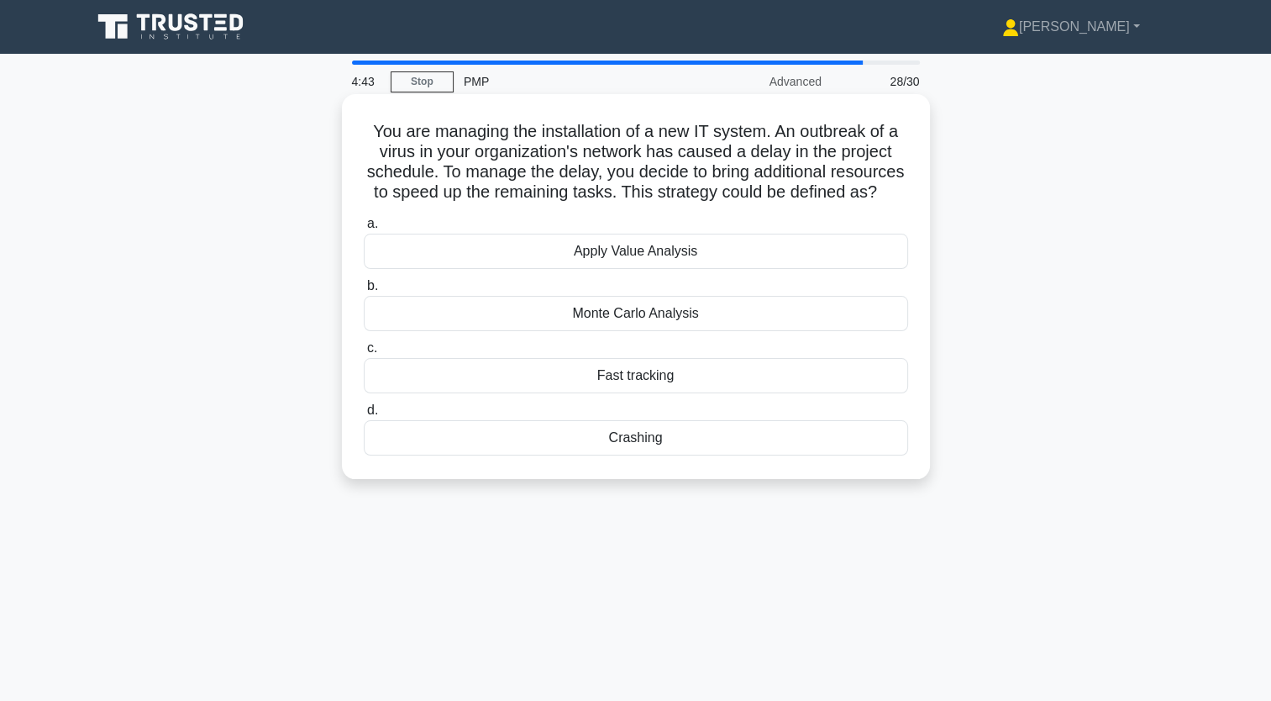
click at [626, 455] on div "Crashing" at bounding box center [636, 437] width 544 height 35
click at [364, 416] on input "d. Crashing" at bounding box center [364, 410] width 0 height 11
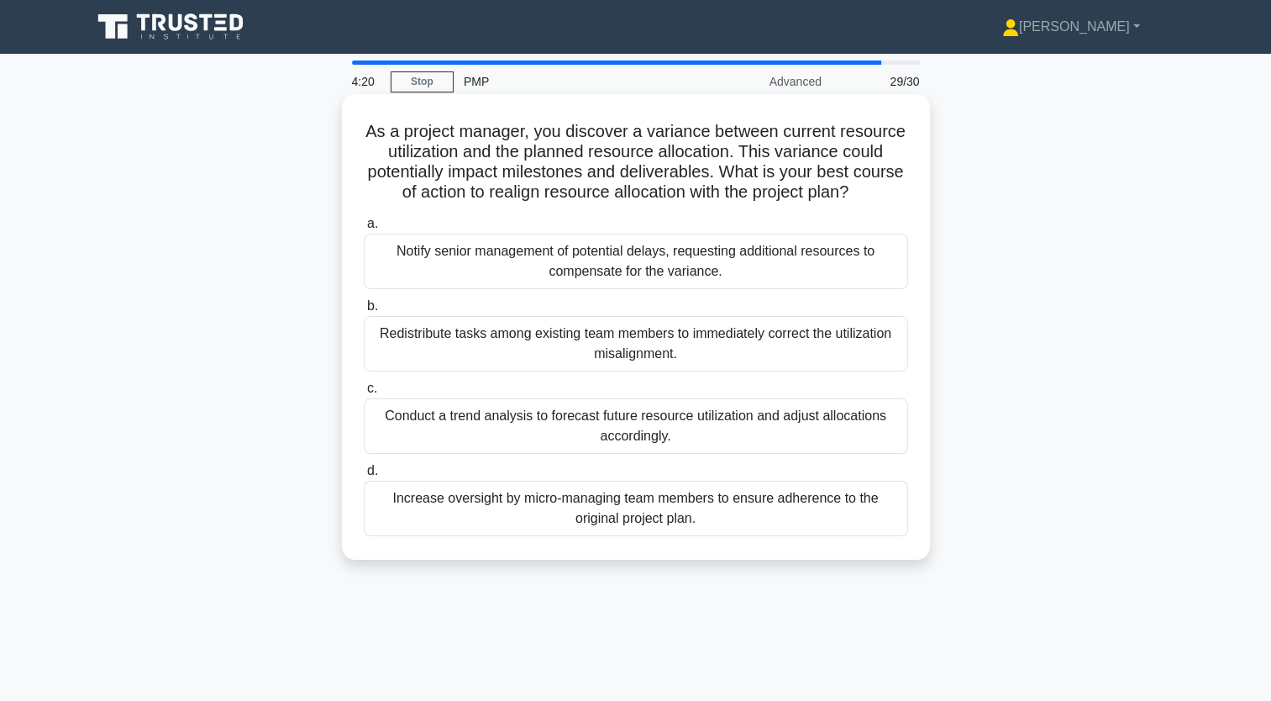
click at [521, 349] on div "Redistribute tasks among existing team members to immediately correct the utili…" at bounding box center [636, 343] width 544 height 55
click at [364, 312] on input "b. Redistribute tasks among existing team members to immediately correct the ut…" at bounding box center [364, 306] width 0 height 11
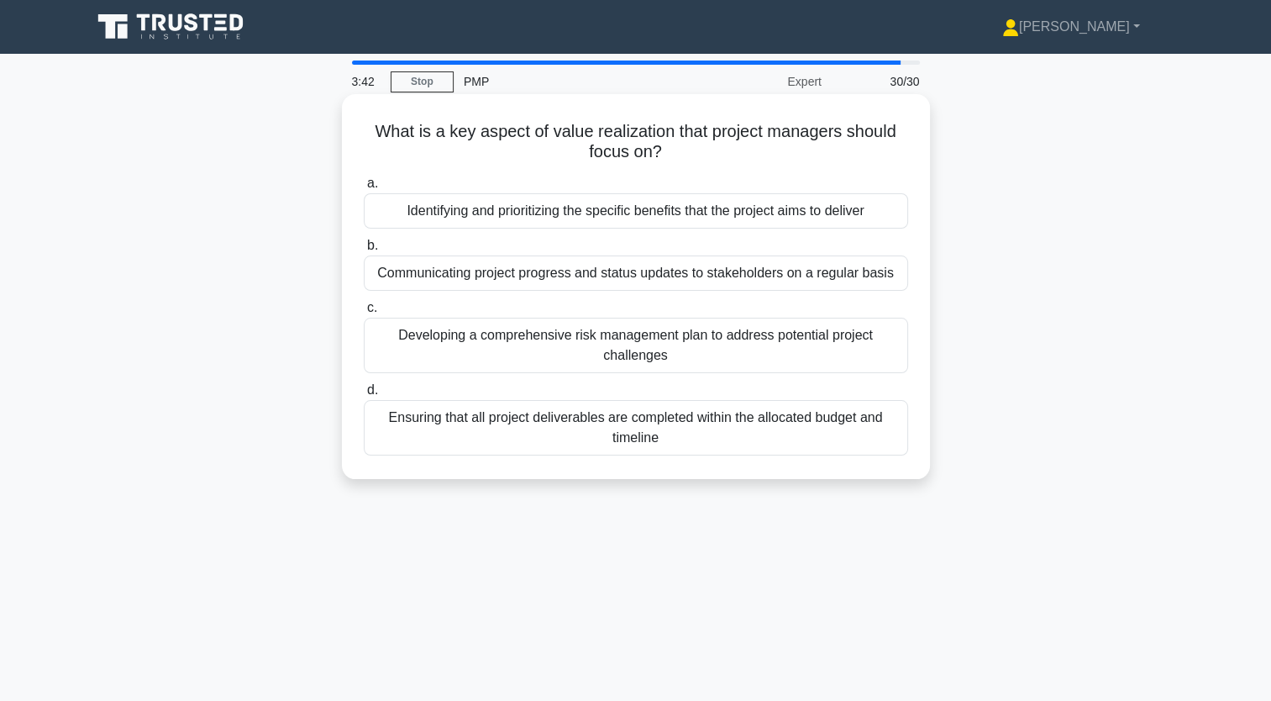
click at [521, 212] on div "Identifying and prioritizing the specific benefits that the project aims to del…" at bounding box center [636, 210] width 544 height 35
click at [364, 189] on input "a. Identifying and prioritizing the specific benefits that the project aims to …" at bounding box center [364, 183] width 0 height 11
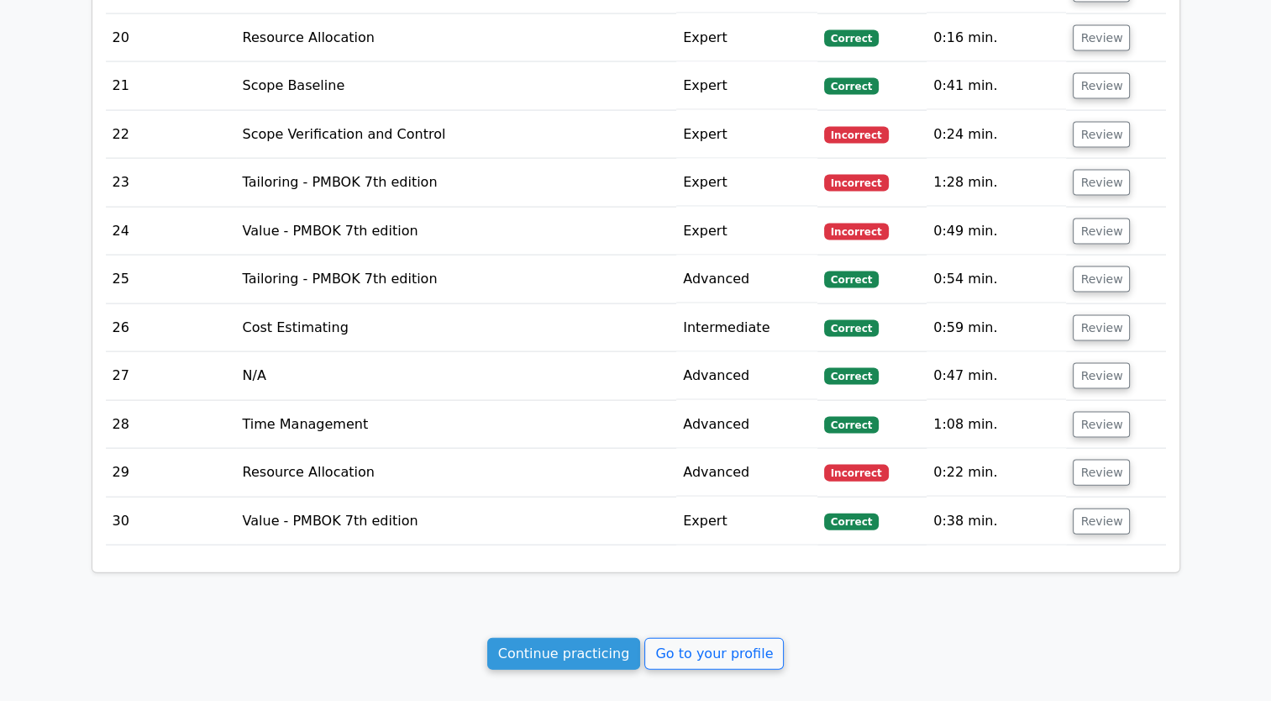
scroll to position [3528, 0]
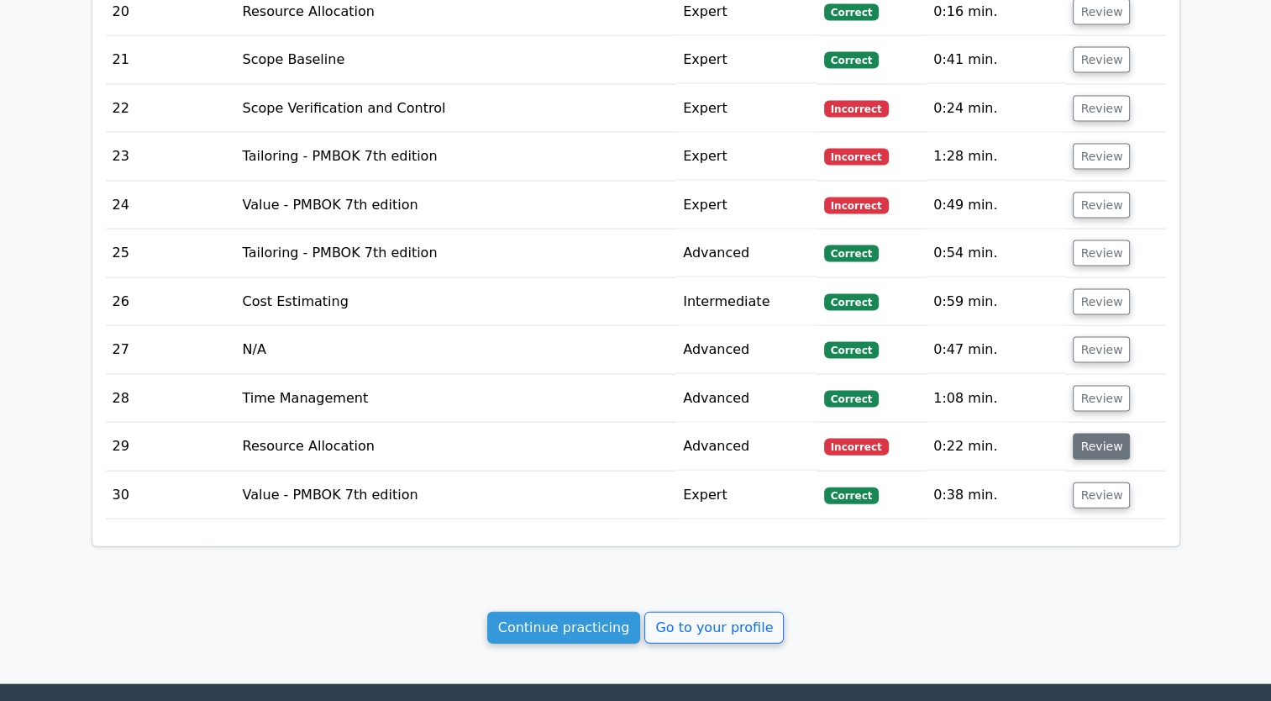
click at [1084, 433] on button "Review" at bounding box center [1101, 446] width 57 height 26
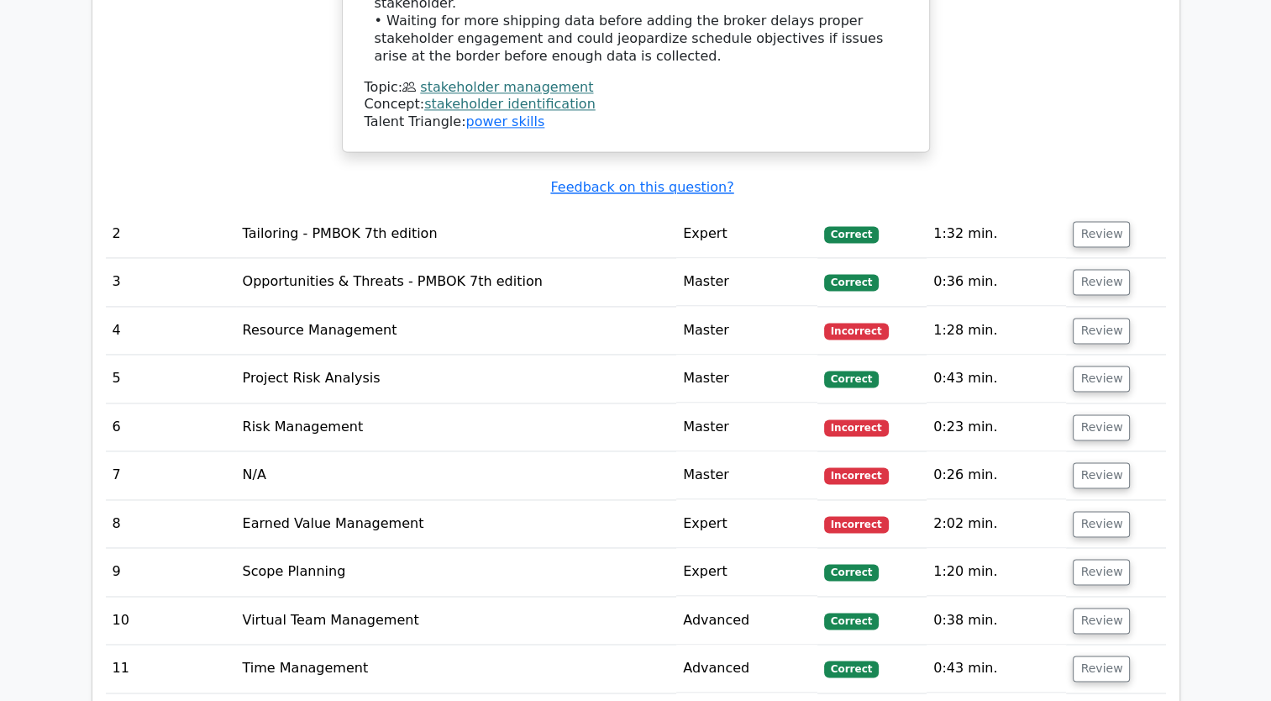
scroll to position [2436, 0]
click at [1105, 318] on button "Review" at bounding box center [1101, 331] width 57 height 26
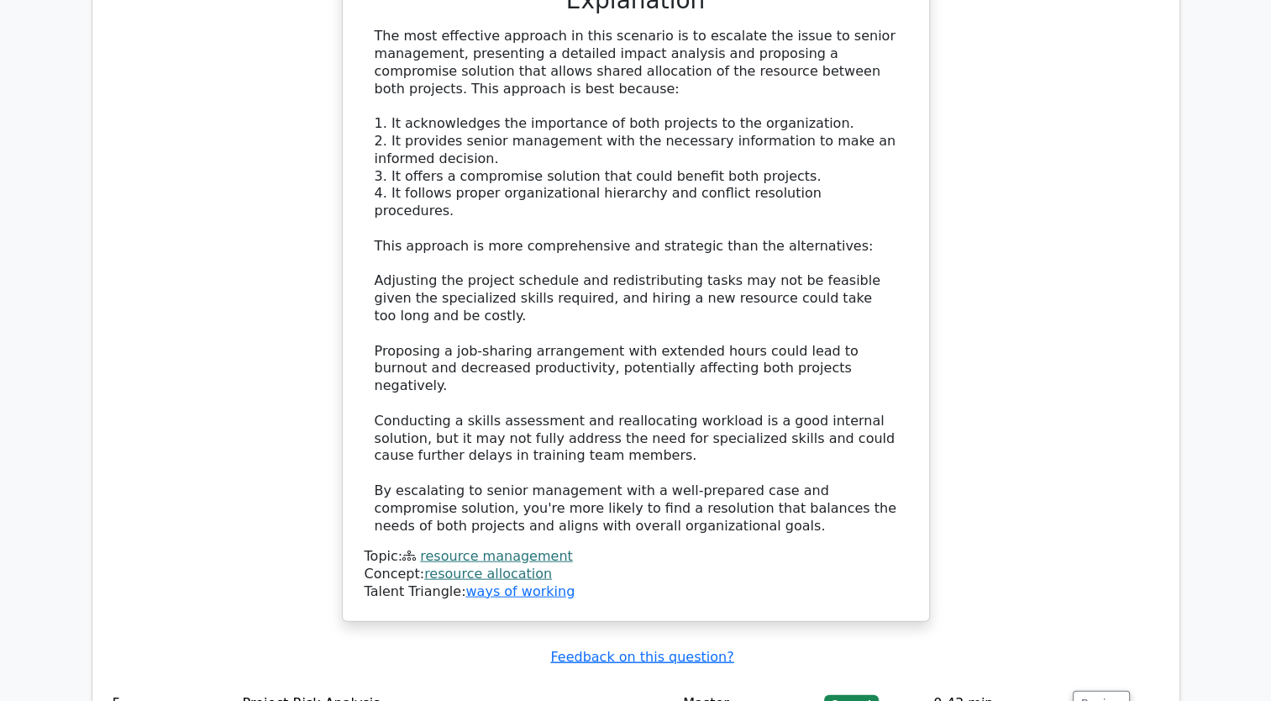
scroll to position [3528, 0]
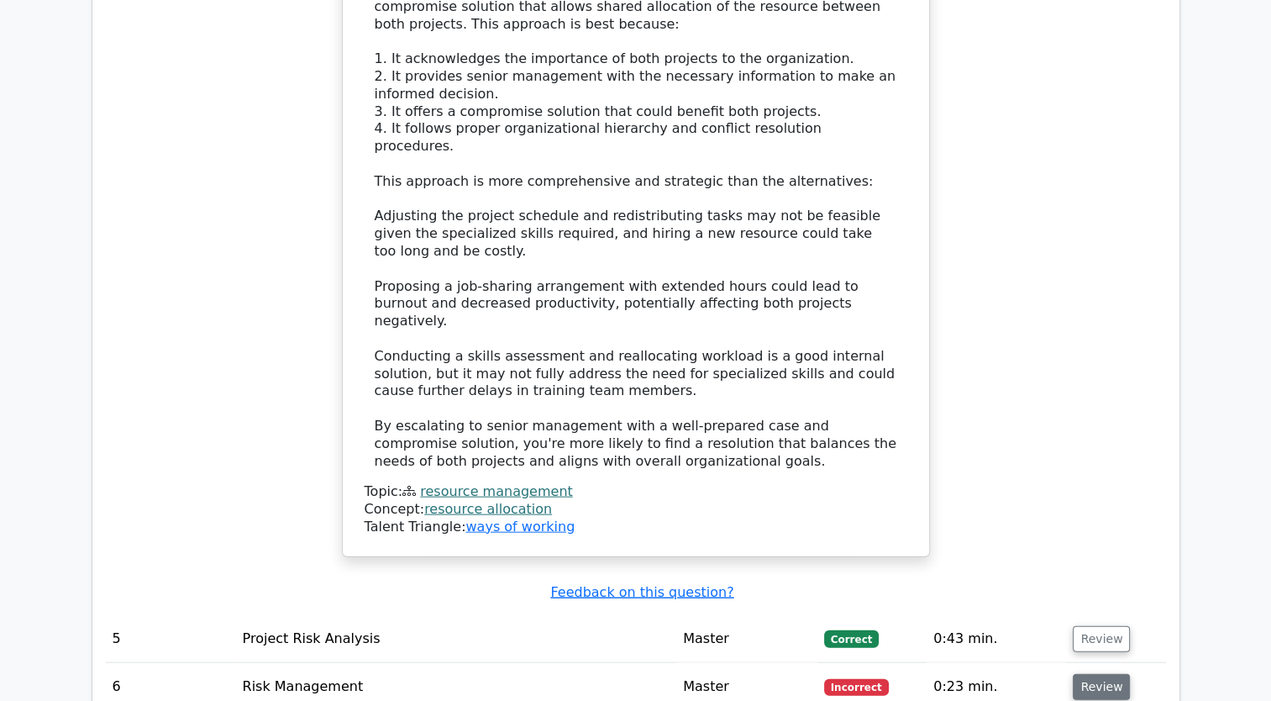
click at [1089, 674] on button "Review" at bounding box center [1101, 687] width 57 height 26
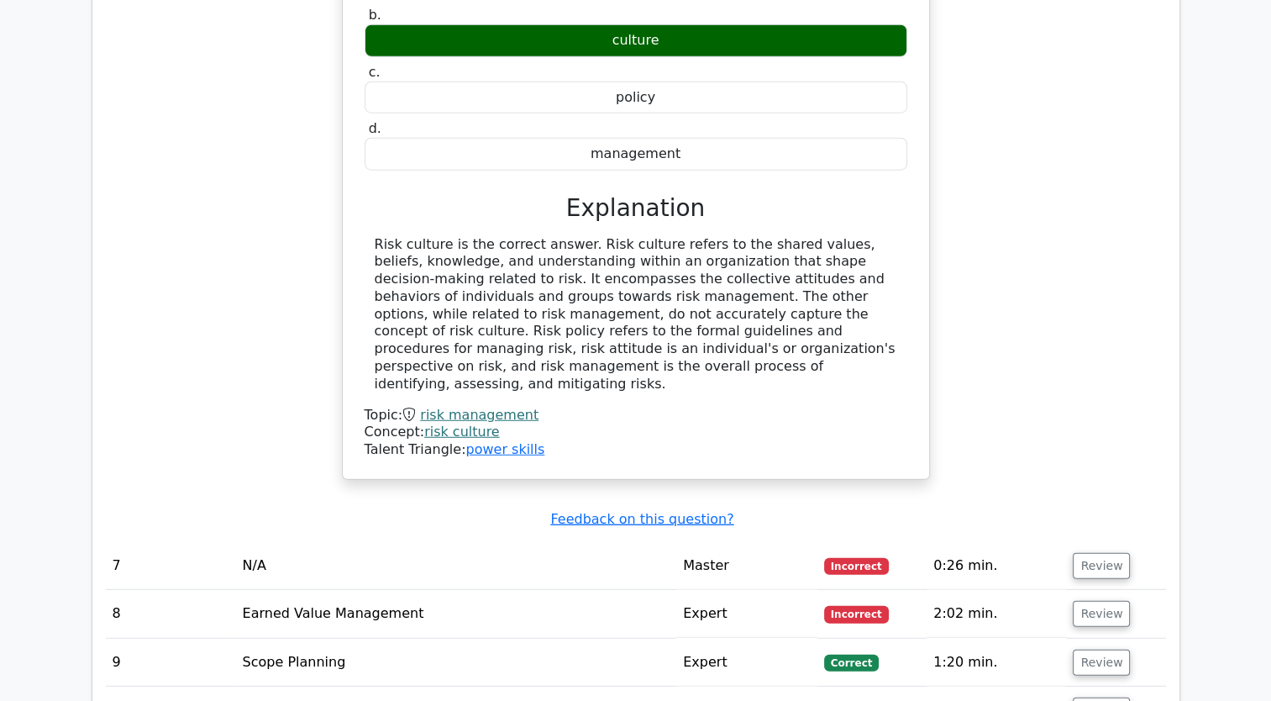
scroll to position [4452, 0]
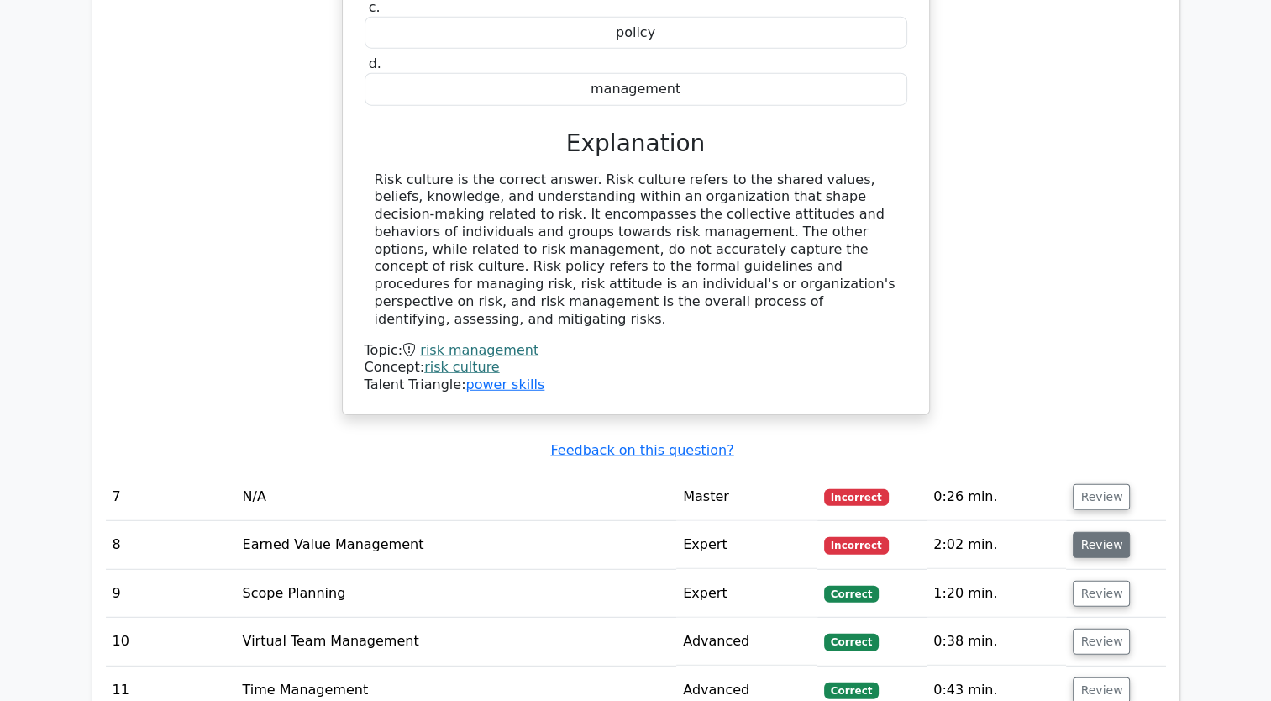
click at [1086, 532] on button "Review" at bounding box center [1101, 545] width 57 height 26
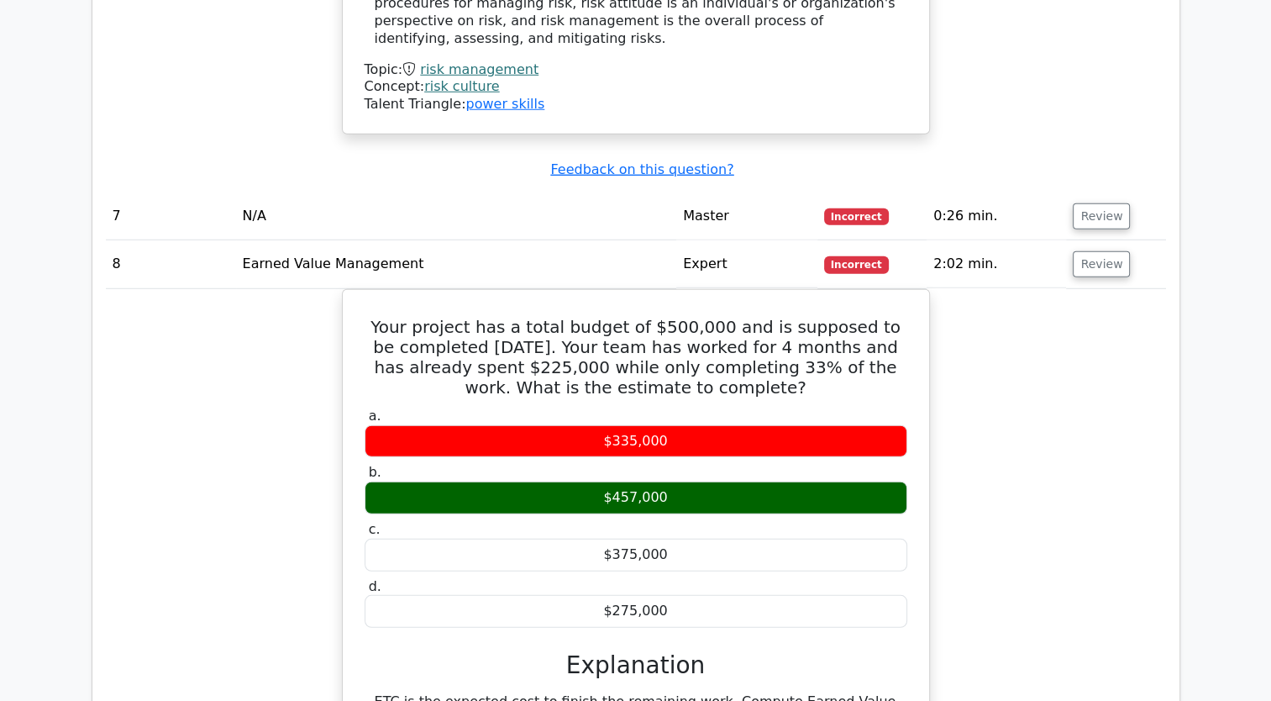
scroll to position [4620, 0]
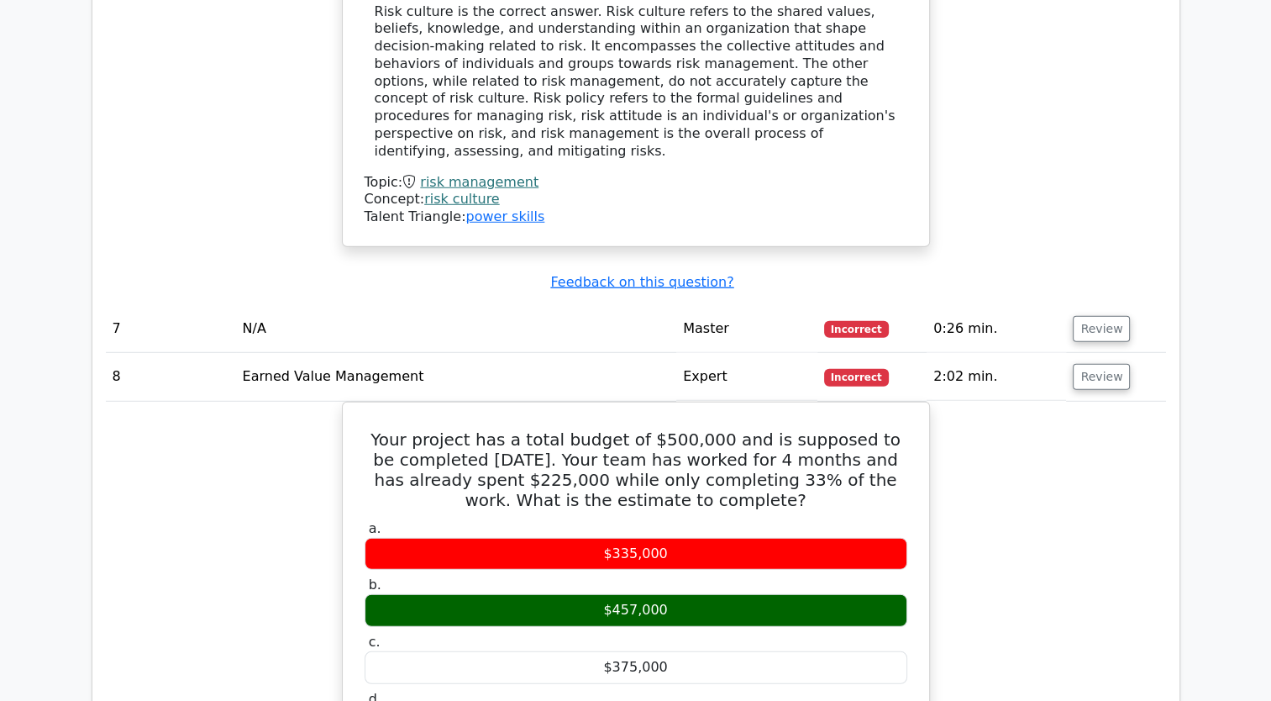
click at [1073, 364] on button "Review" at bounding box center [1101, 377] width 57 height 26
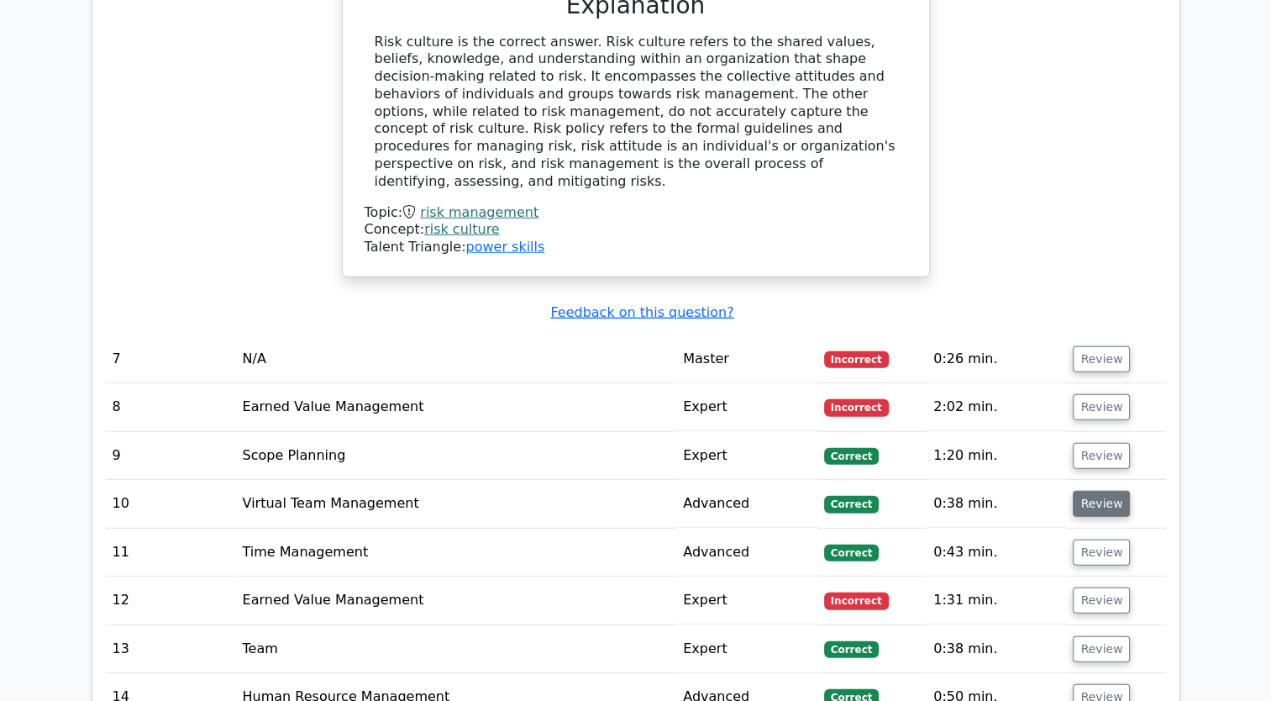
scroll to position [4781, 0]
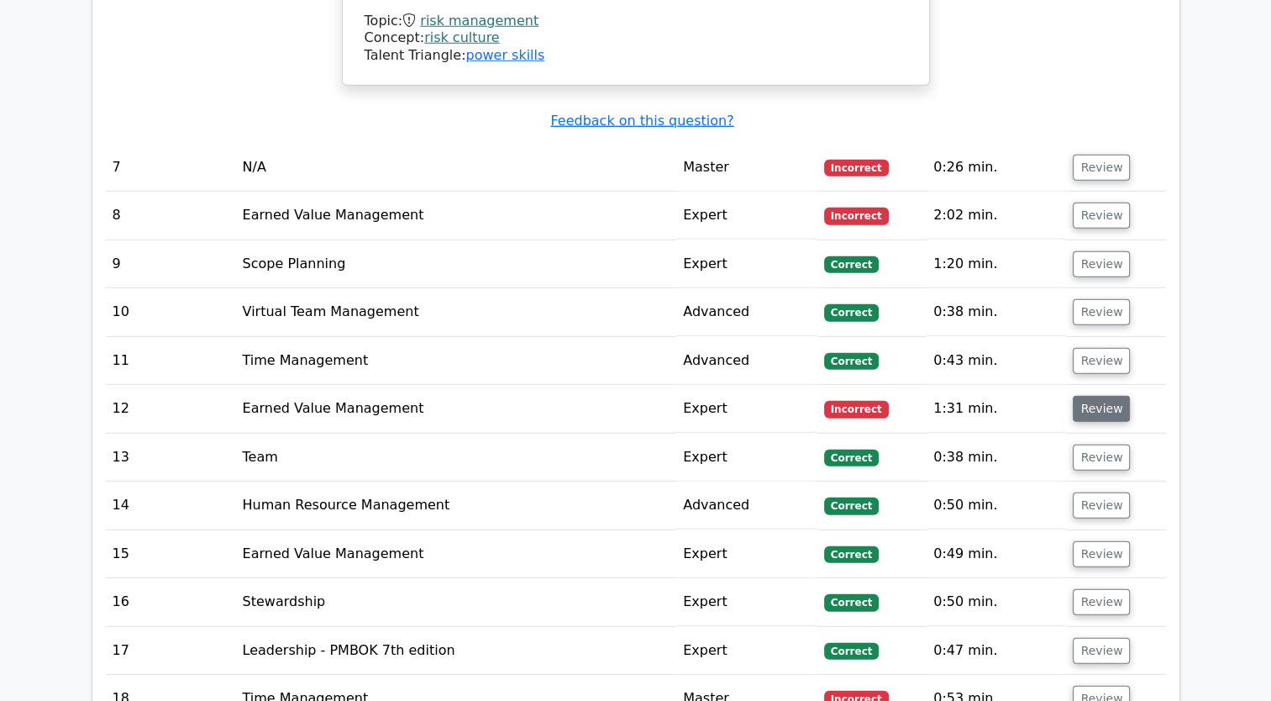
click at [1100, 396] on button "Review" at bounding box center [1101, 409] width 57 height 26
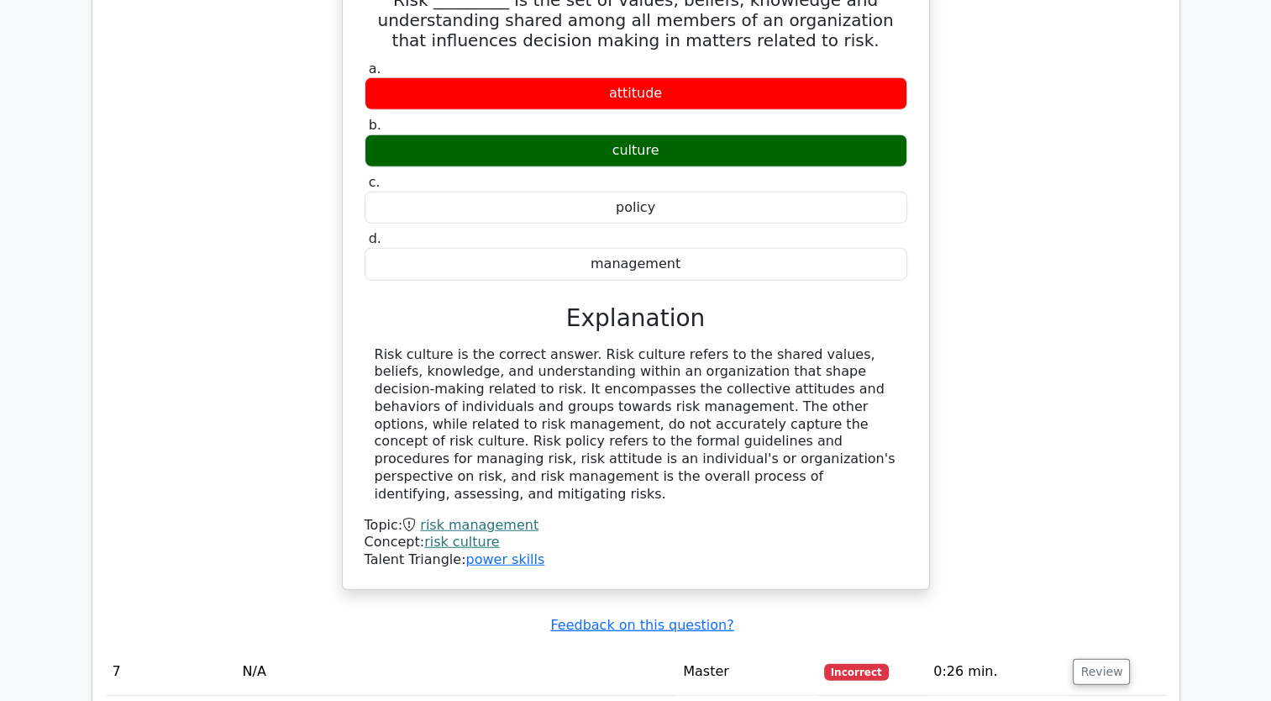
scroll to position [4445, 0]
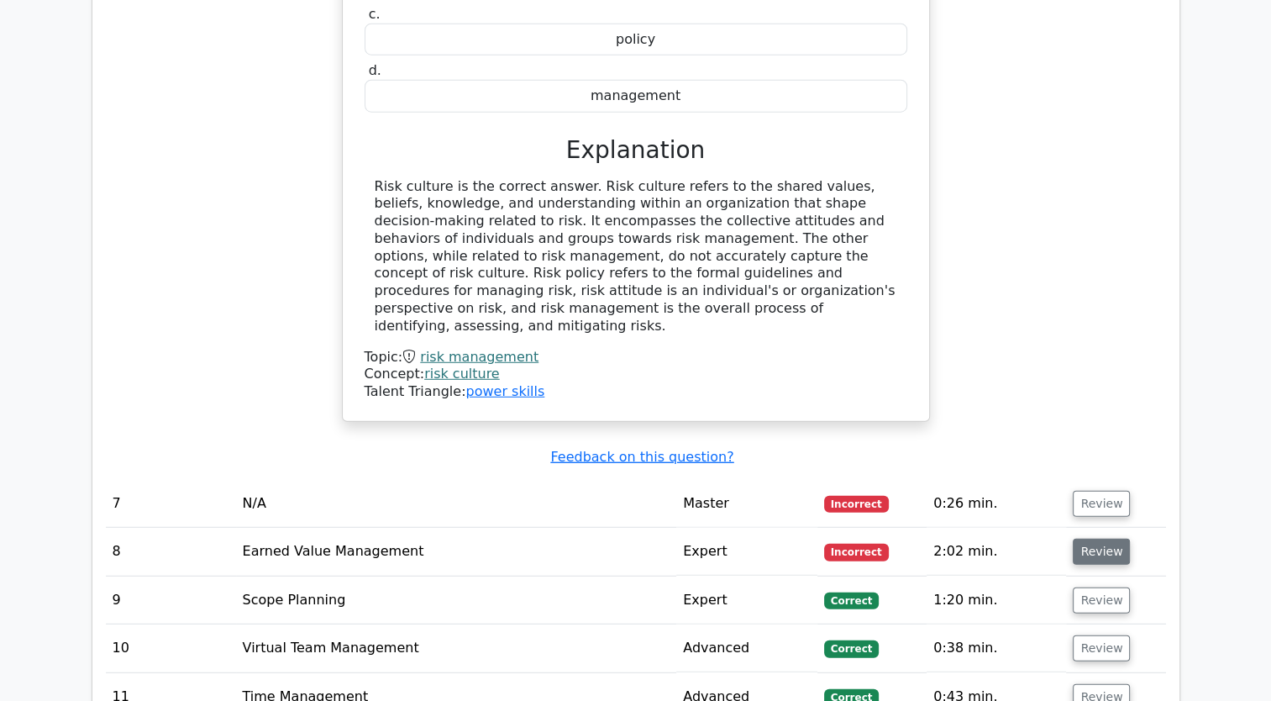
click at [1104, 538] on button "Review" at bounding box center [1101, 551] width 57 height 26
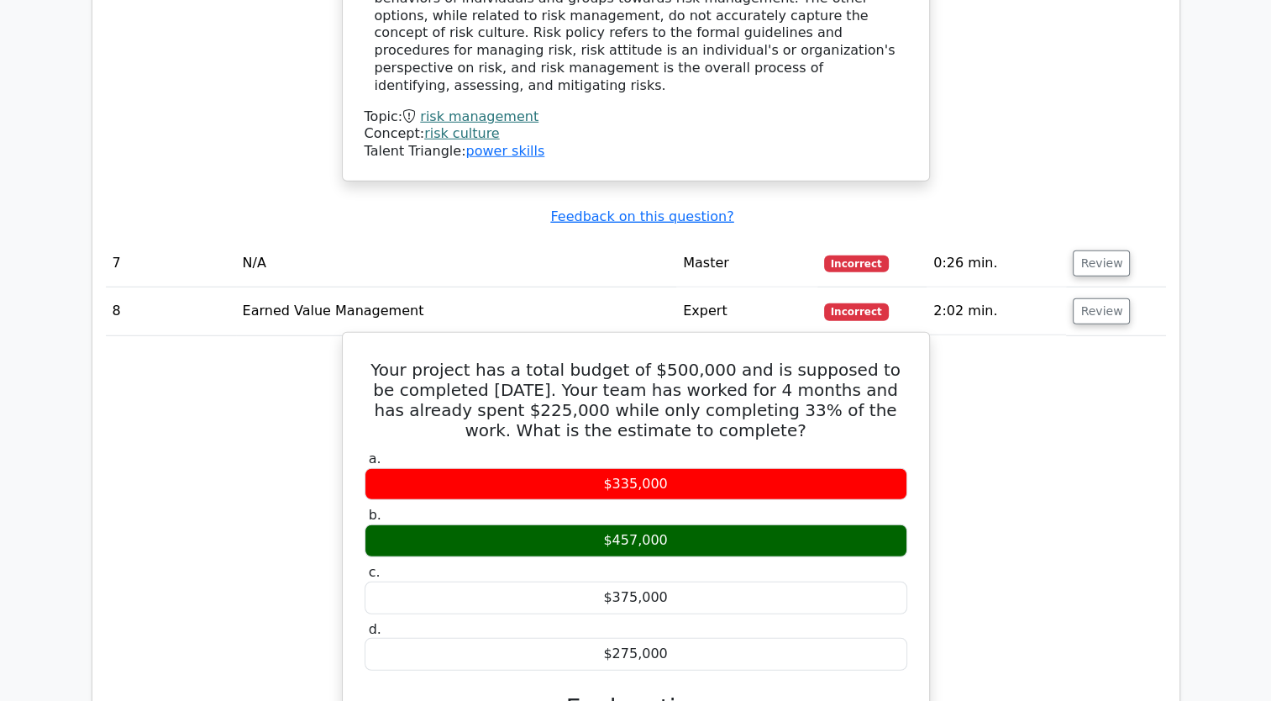
scroll to position [4697, 0]
